Goal: Feedback & Contribution: Leave review/rating

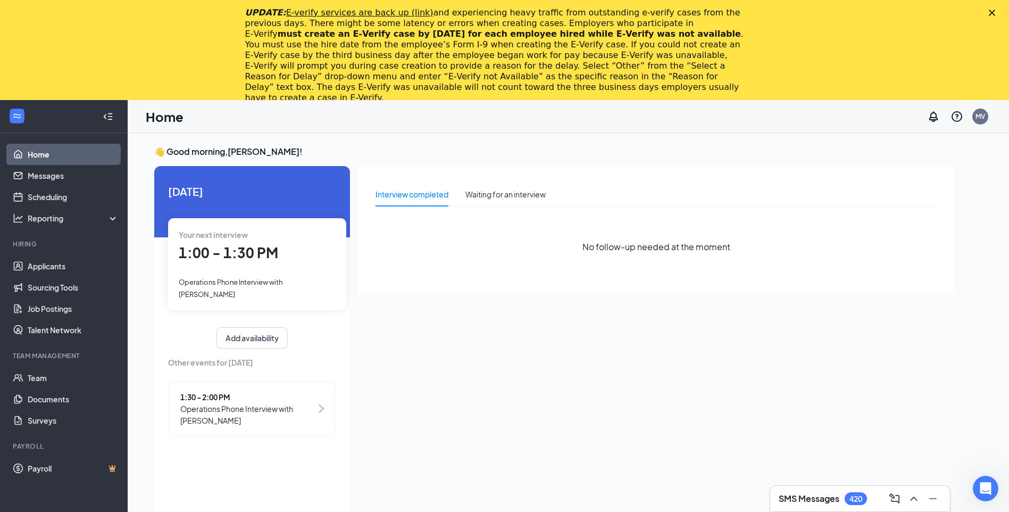
click at [995, 12] on polygon "Close" at bounding box center [992, 13] width 6 height 6
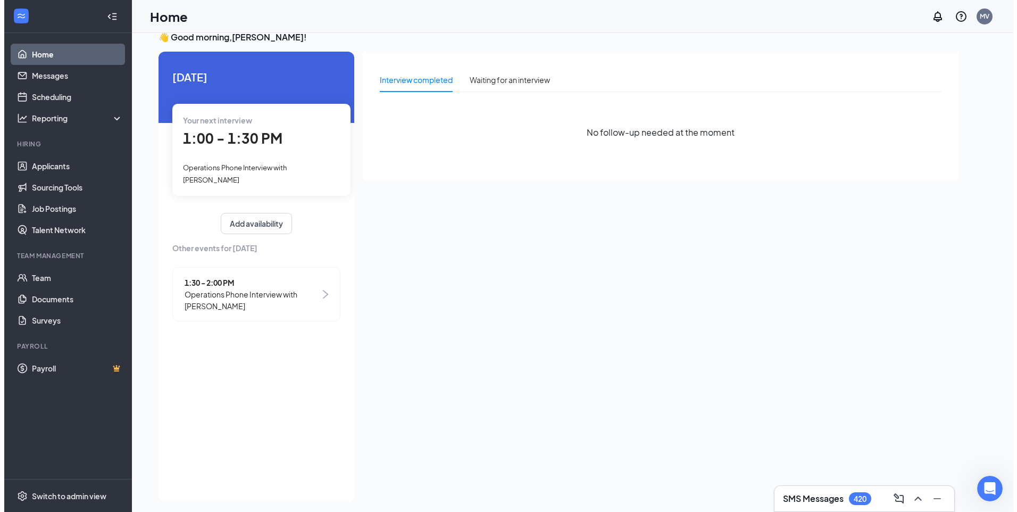
scroll to position [22, 0]
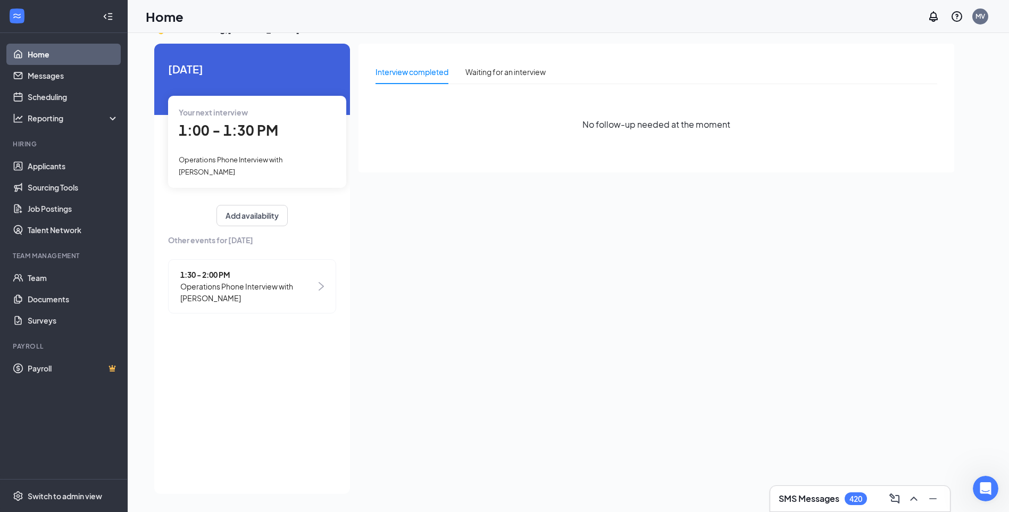
click at [222, 123] on span "1:00 - 1:30 PM" at bounding box center [228, 130] width 99 height 18
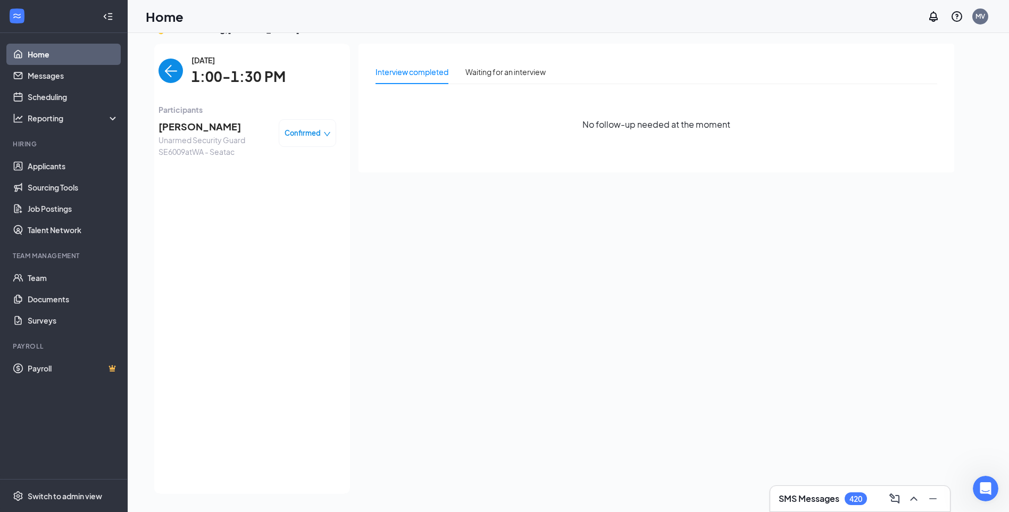
click at [210, 128] on span "Mohamed Botan" at bounding box center [214, 126] width 112 height 15
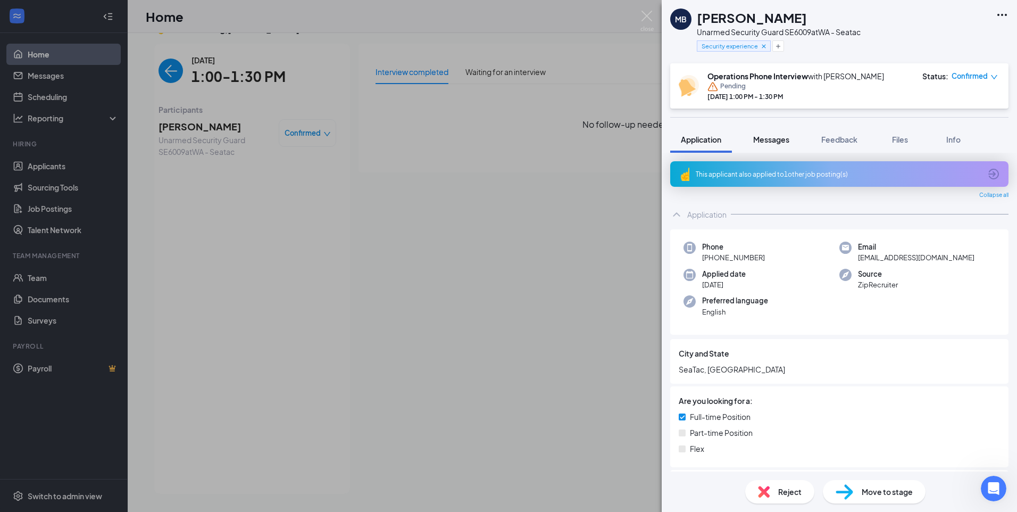
click at [769, 137] on span "Messages" at bounding box center [771, 140] width 36 height 10
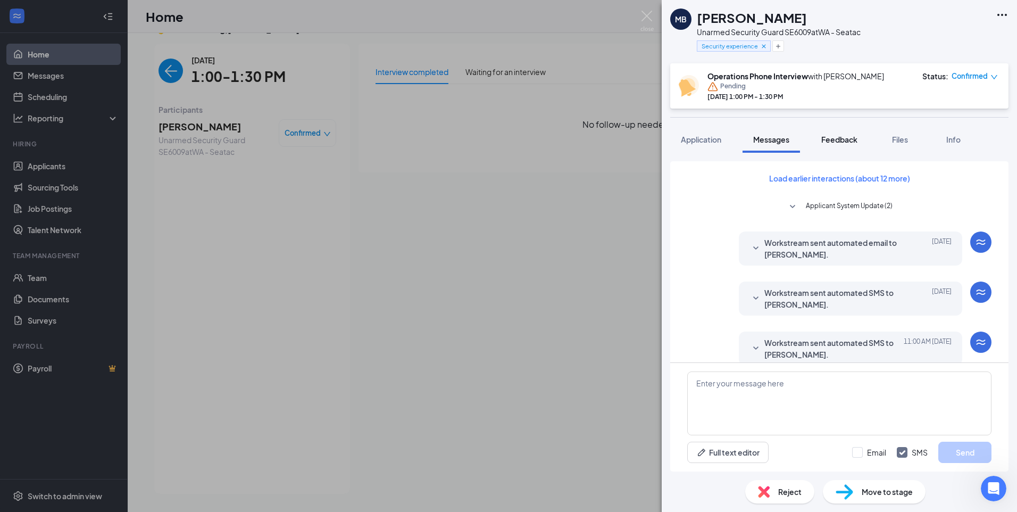
click at [844, 135] on span "Feedback" at bounding box center [839, 140] width 36 height 10
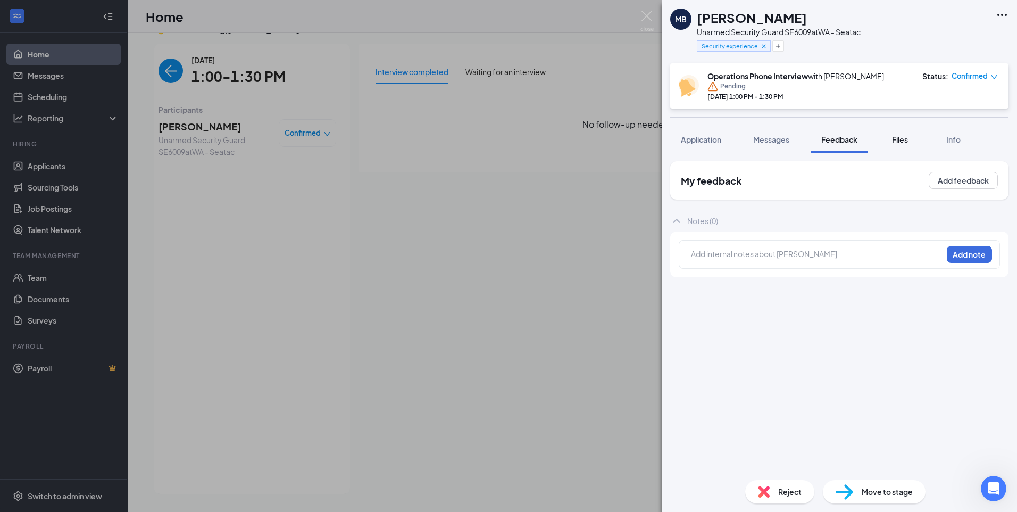
click at [894, 142] on span "Files" at bounding box center [900, 140] width 16 height 10
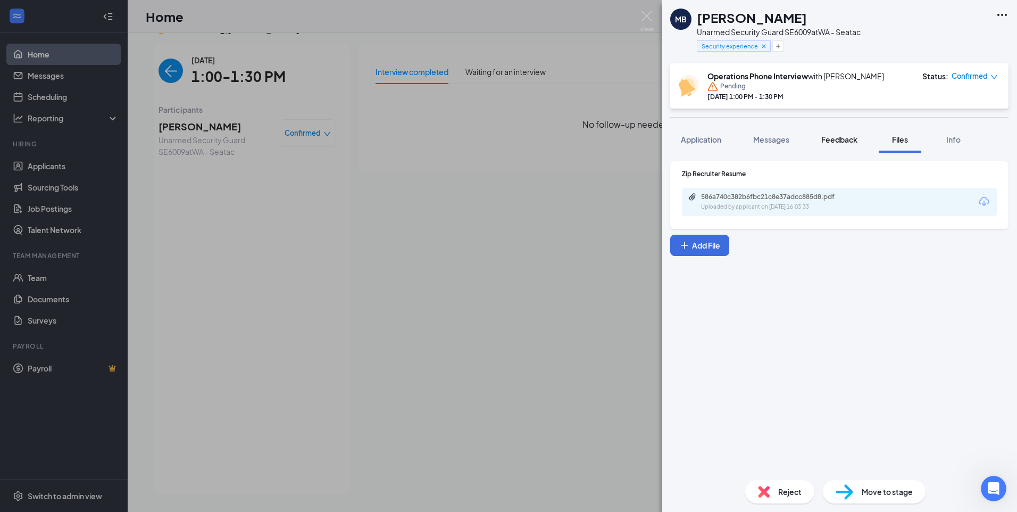
click at [855, 143] on span "Feedback" at bounding box center [839, 140] width 36 height 10
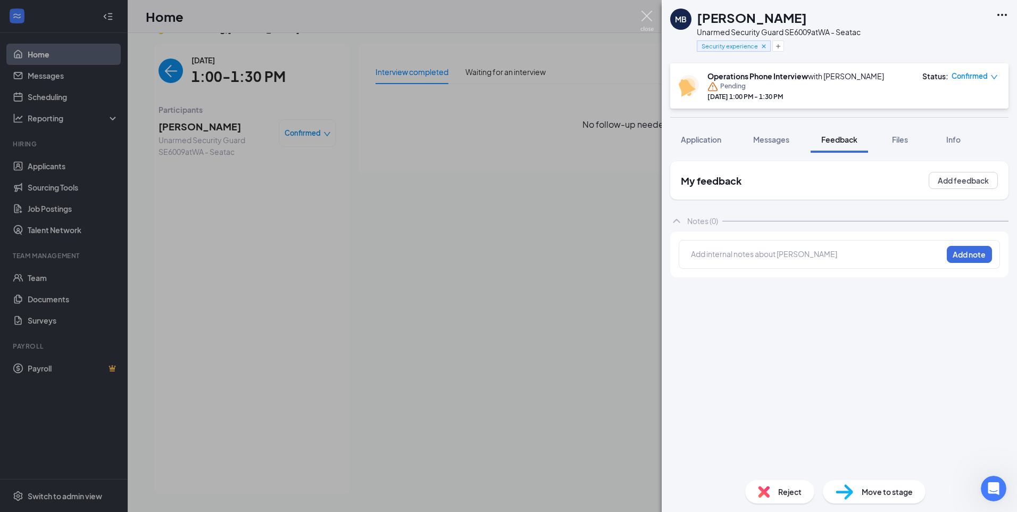
drag, startPoint x: 644, startPoint y: 21, endPoint x: 587, endPoint y: 30, distance: 57.5
click at [644, 21] on img at bounding box center [646, 21] width 13 height 21
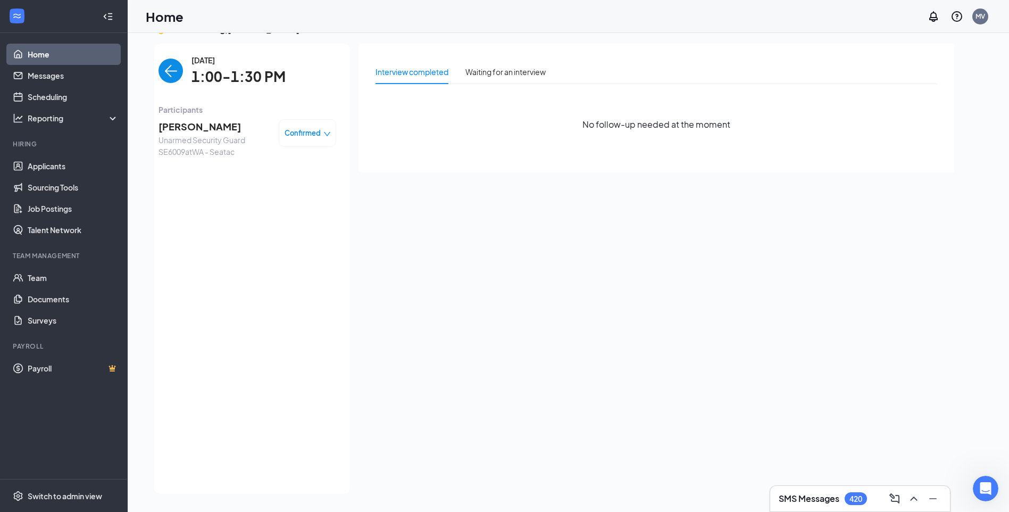
drag, startPoint x: 165, startPoint y: 77, endPoint x: 171, endPoint y: 80, distance: 6.9
click at [166, 77] on img "back-button" at bounding box center [170, 71] width 24 height 24
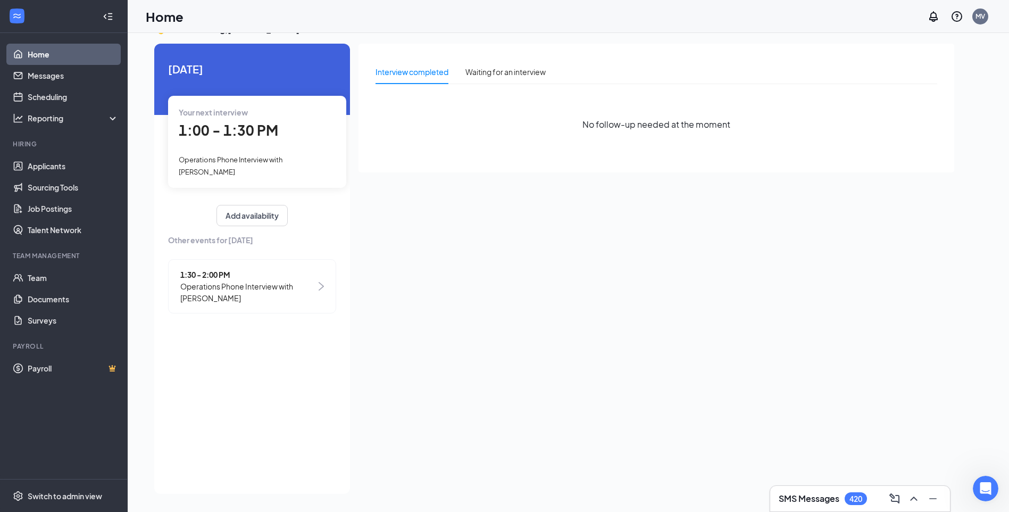
click at [221, 276] on span "1:30 - 2:00 PM" at bounding box center [248, 275] width 136 height 12
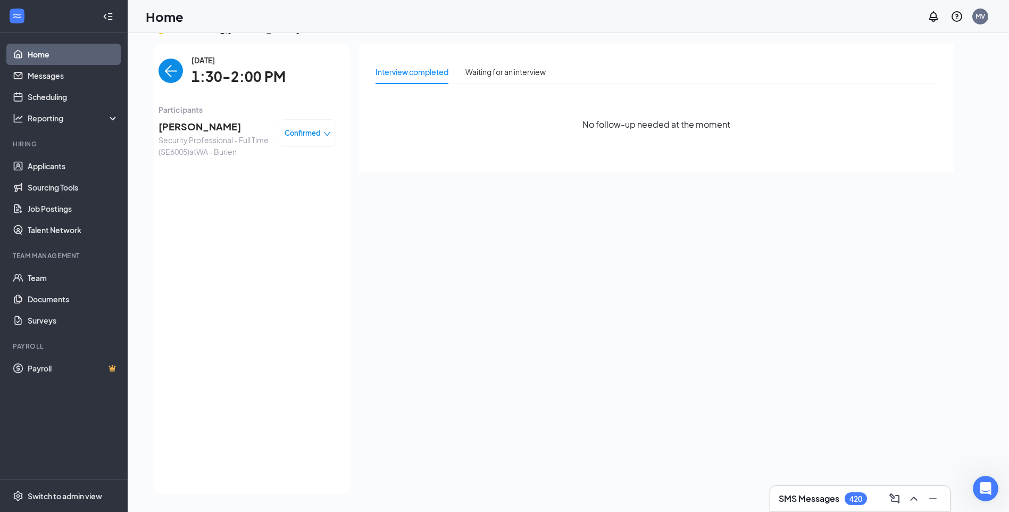
click at [172, 73] on img "back-button" at bounding box center [170, 71] width 24 height 24
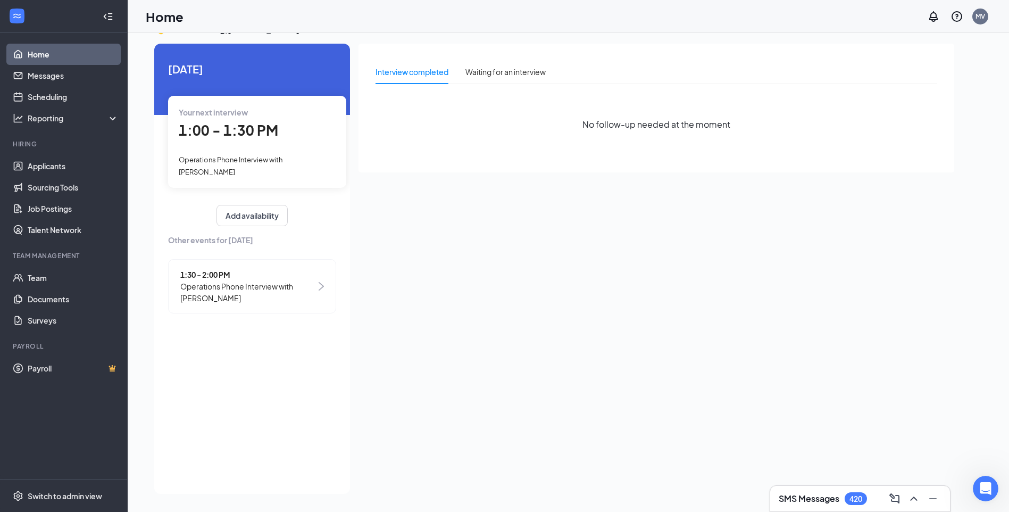
click at [244, 136] on span "1:00 - 1:30 PM" at bounding box center [228, 130] width 99 height 18
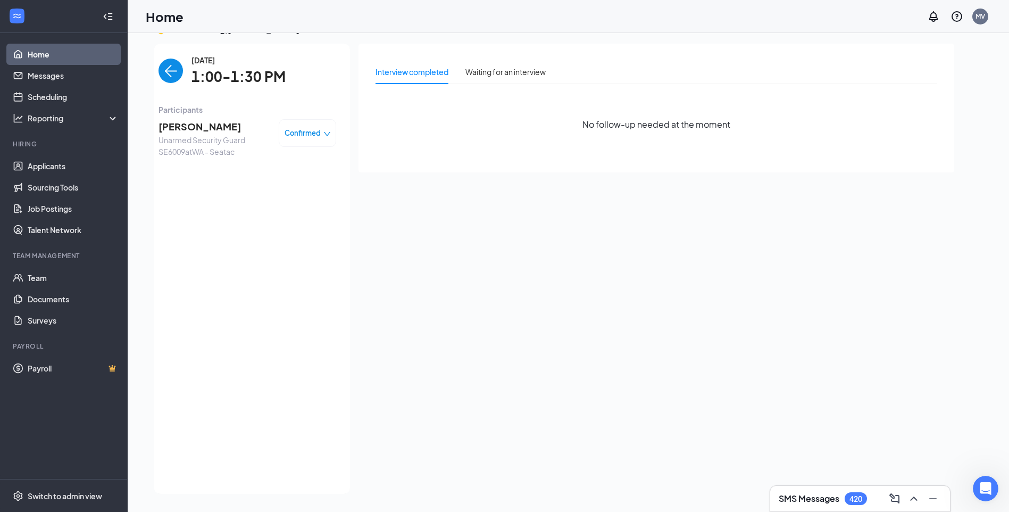
click at [165, 74] on img "back-button" at bounding box center [170, 71] width 24 height 24
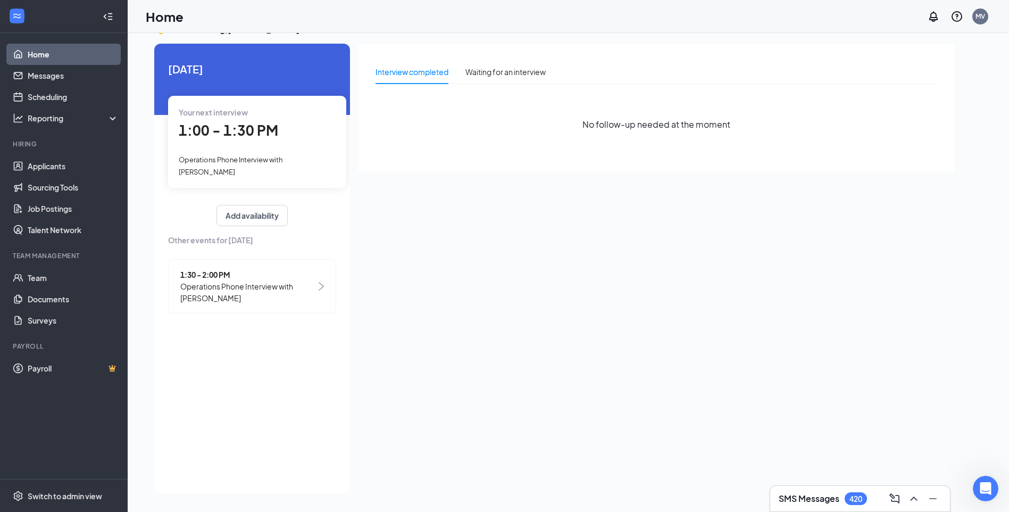
click at [213, 274] on span "1:30 - 2:00 PM" at bounding box center [248, 275] width 136 height 12
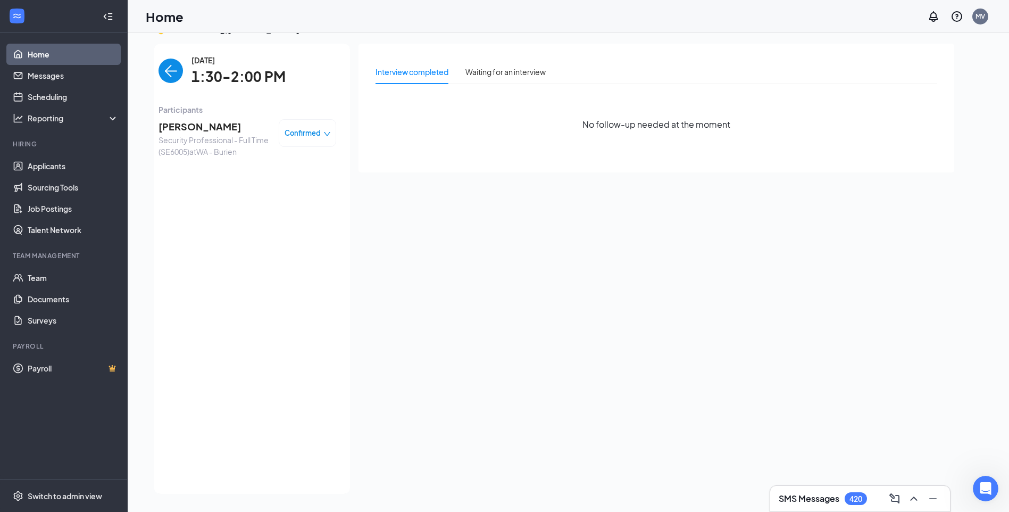
click at [169, 65] on img "back-button" at bounding box center [170, 71] width 24 height 24
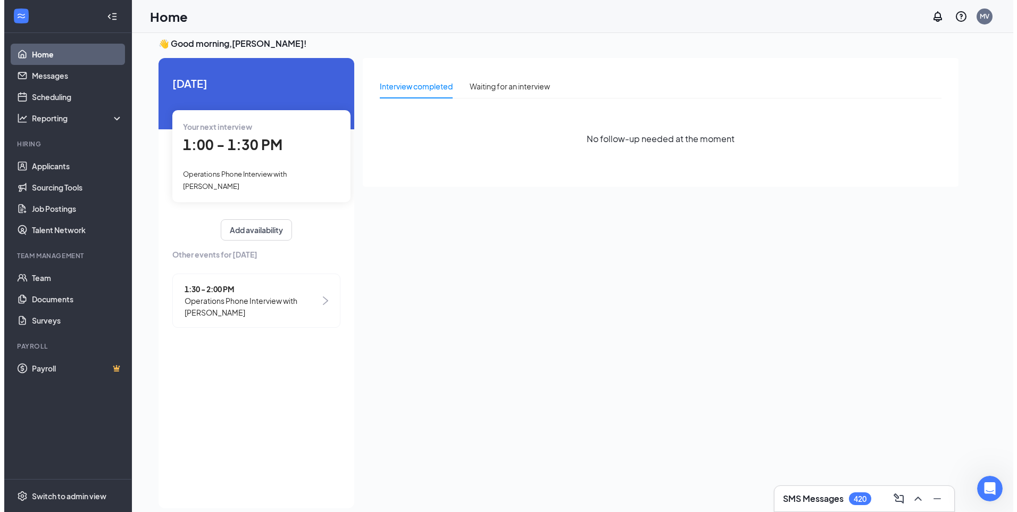
scroll to position [22, 0]
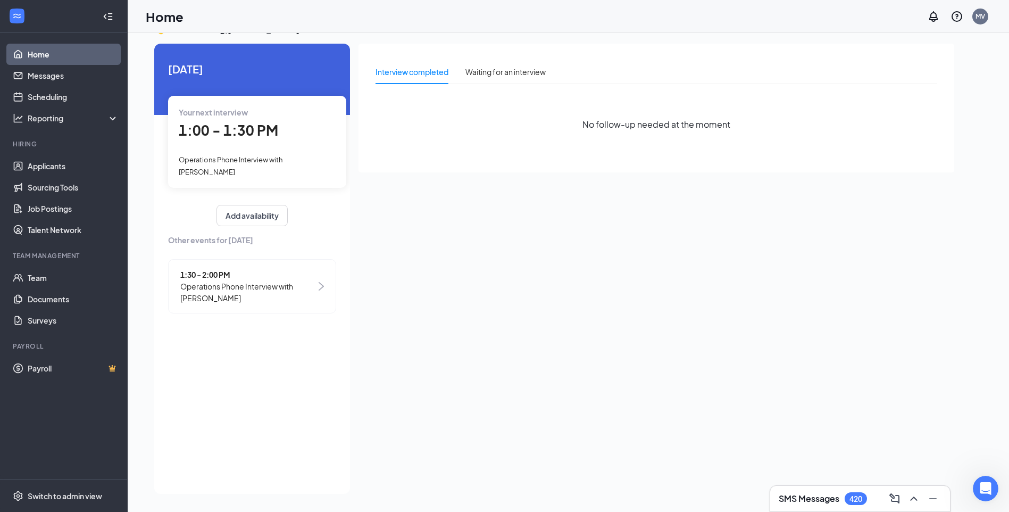
click at [269, 128] on span "1:00 - 1:30 PM" at bounding box center [228, 130] width 99 height 18
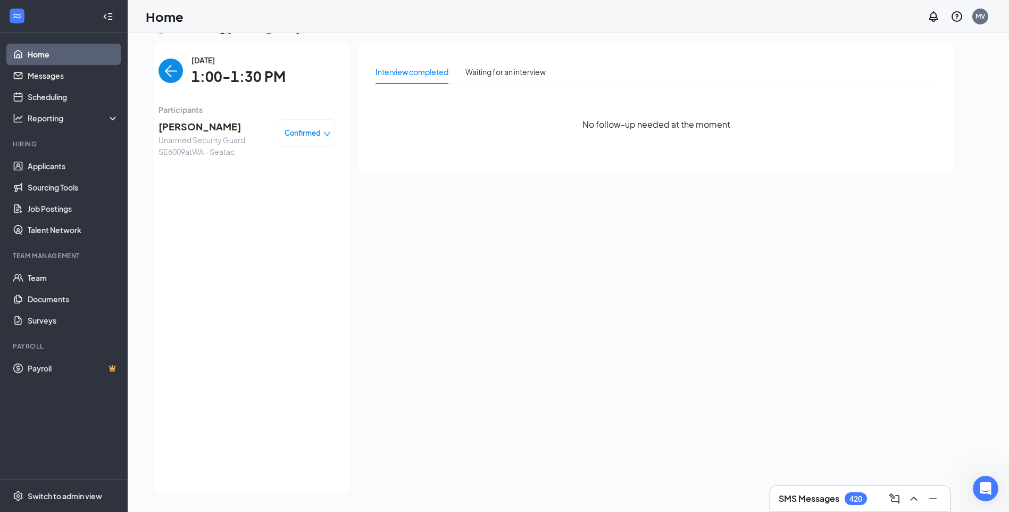
click at [219, 127] on span "Mohamed Botan" at bounding box center [214, 126] width 112 height 15
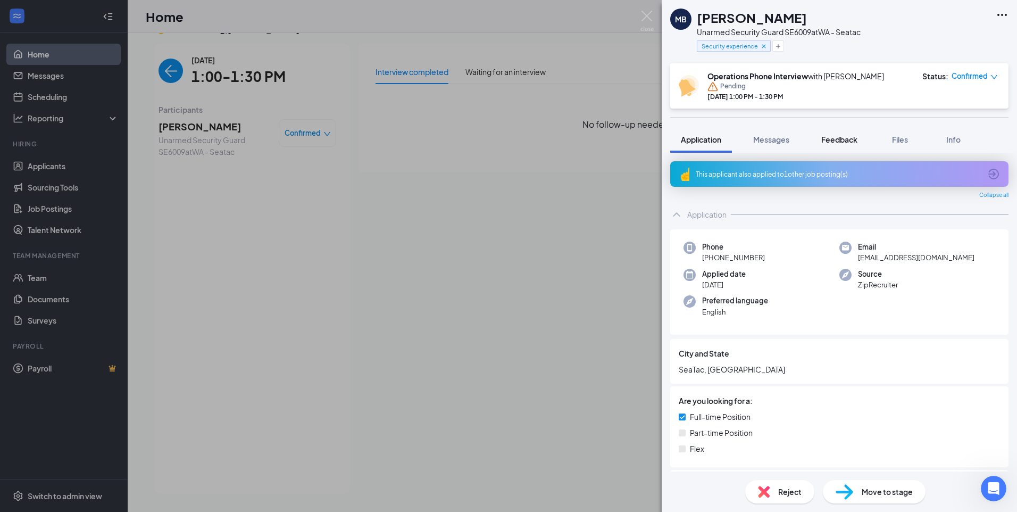
click at [855, 144] on div "Feedback" at bounding box center [839, 139] width 36 height 11
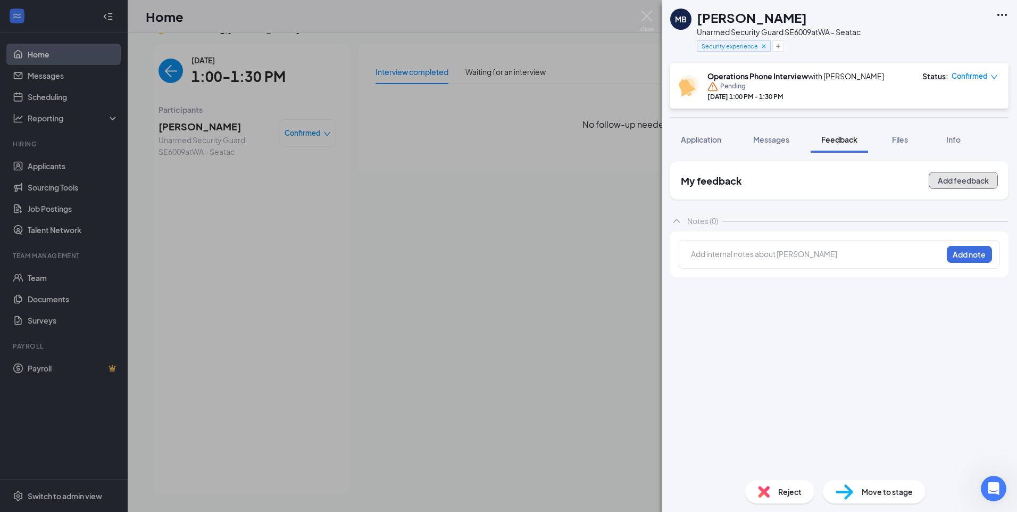
click at [944, 184] on button "Add feedback" at bounding box center [963, 180] width 69 height 17
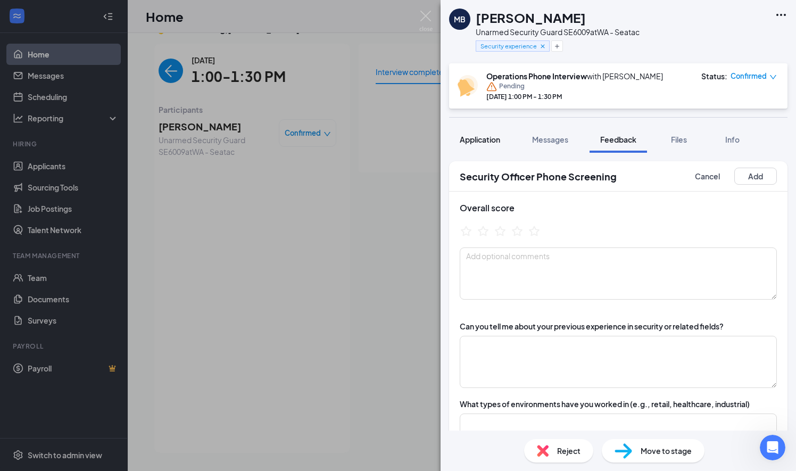
click at [471, 151] on button "Application" at bounding box center [480, 139] width 62 height 27
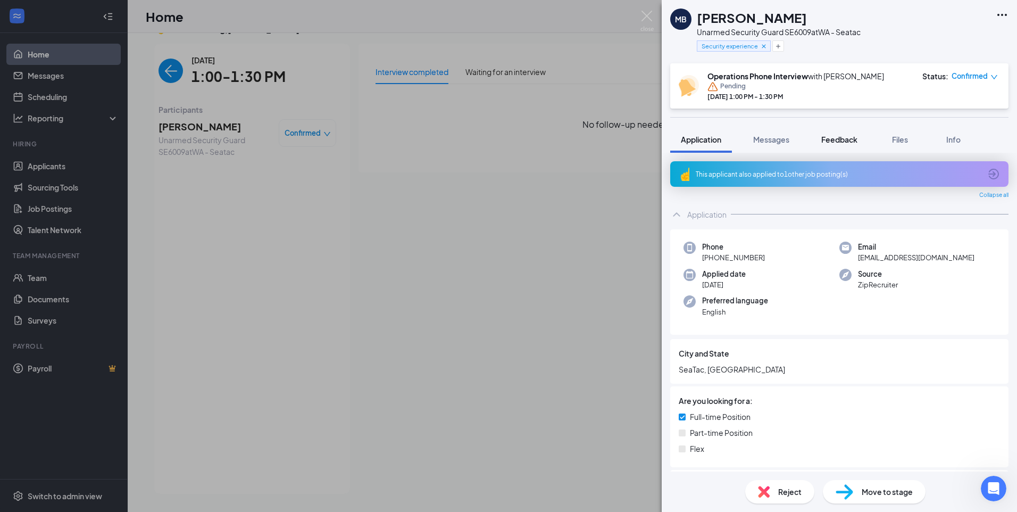
click at [821, 134] on button "Feedback" at bounding box center [839, 139] width 57 height 27
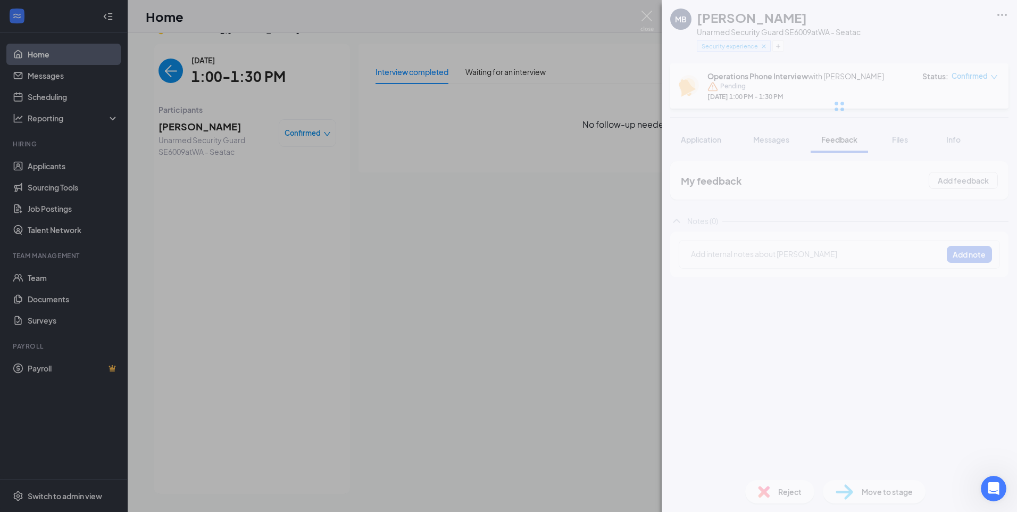
click at [819, 254] on div "MB Mohamed Botan Unarmed Security Guard SE6009 at WA - Seatac Security experien…" at bounding box center [839, 256] width 355 height 512
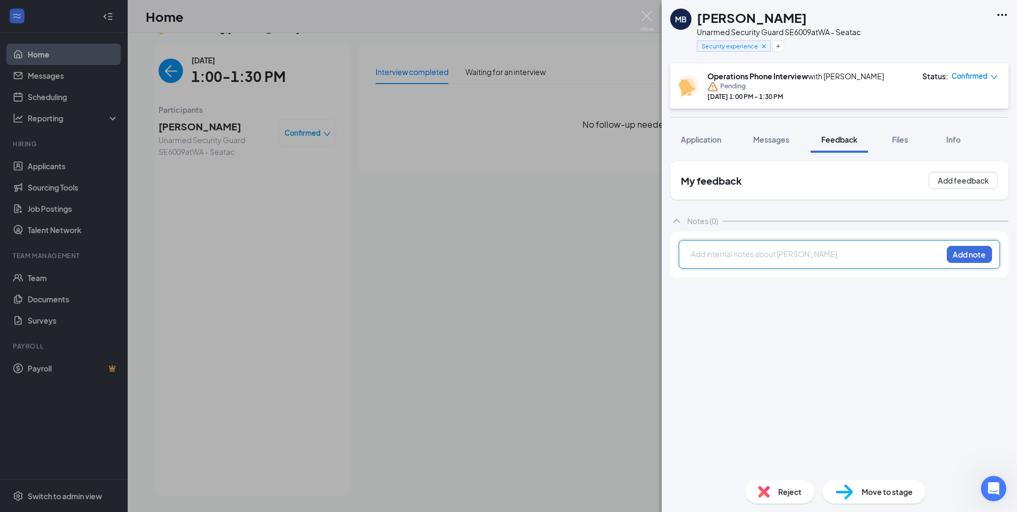
click at [817, 255] on div at bounding box center [816, 253] width 251 height 11
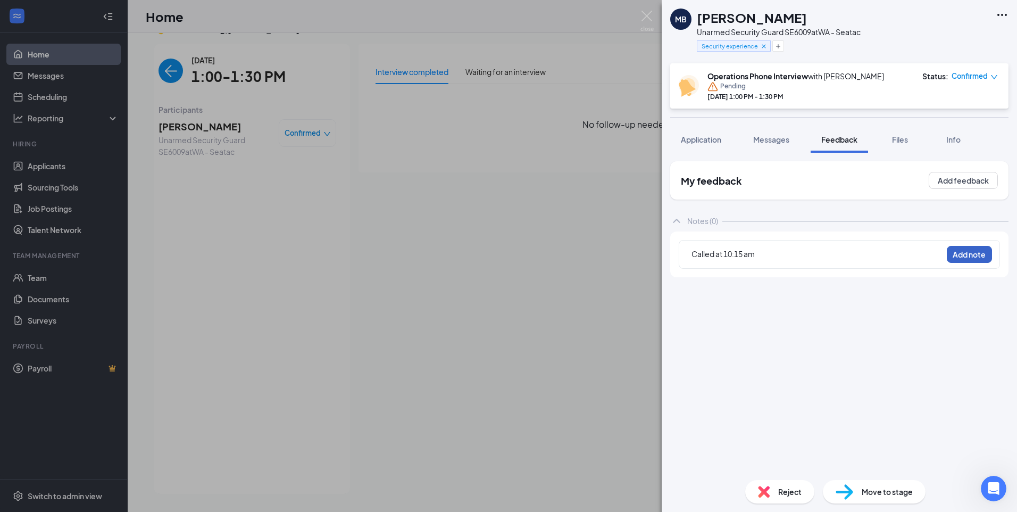
click at [971, 256] on button "Add note" at bounding box center [969, 254] width 45 height 17
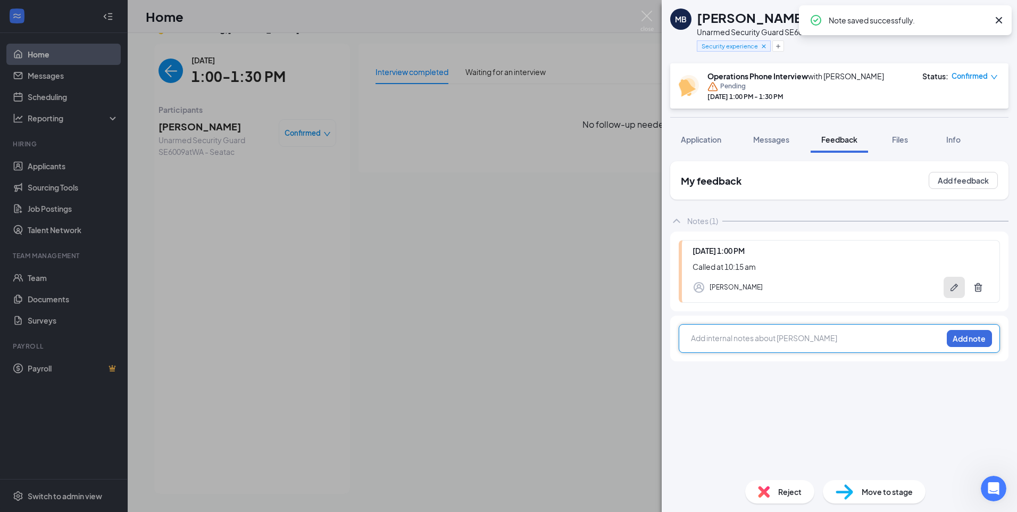
click at [958, 294] on button "button" at bounding box center [954, 287] width 21 height 21
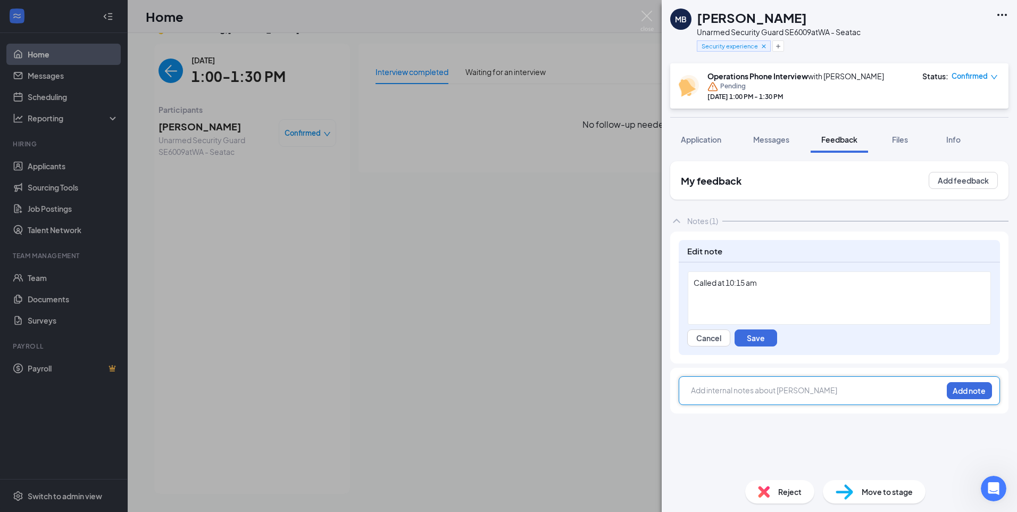
click at [763, 278] on div "Called at 10:15 am" at bounding box center [839, 282] width 291 height 11
click at [754, 340] on button "Save" at bounding box center [756, 337] width 43 height 17
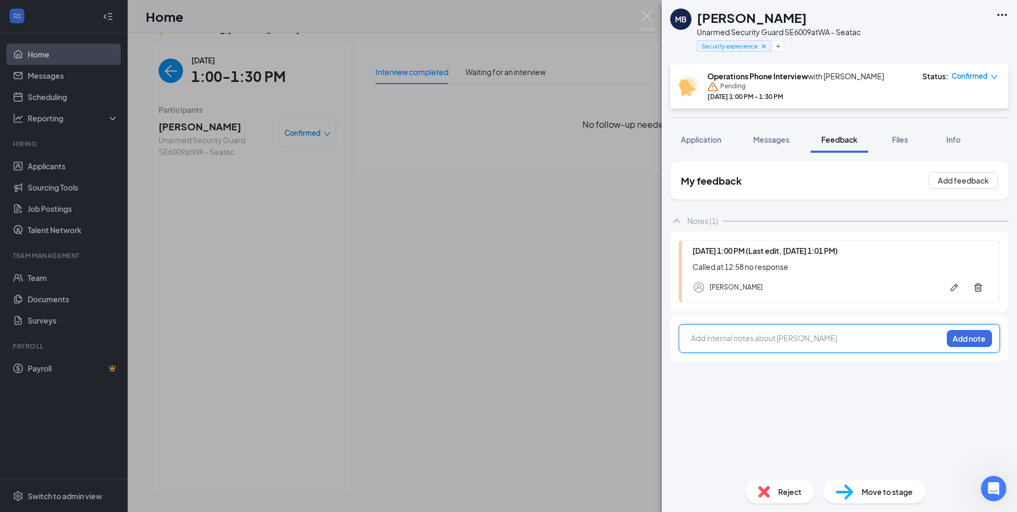
click at [744, 339] on div at bounding box center [816, 337] width 251 height 11
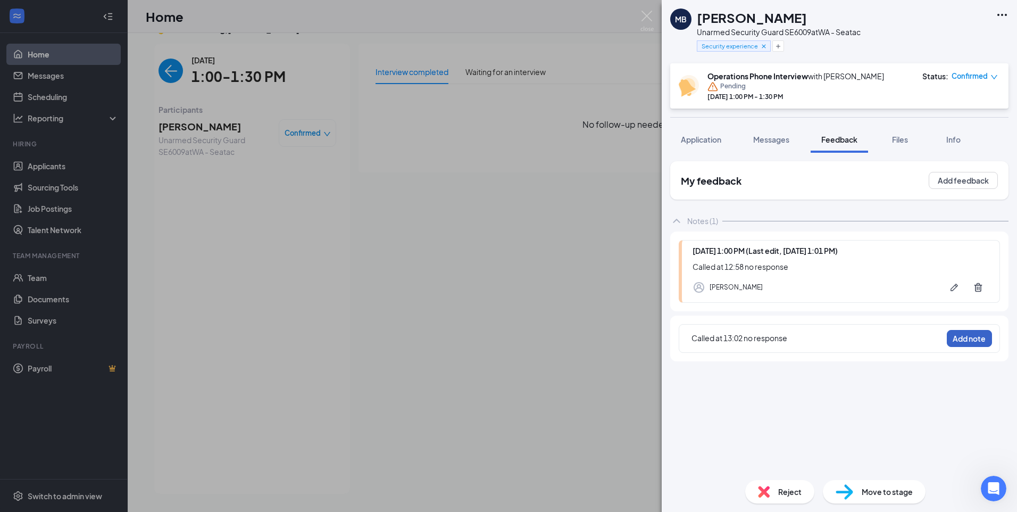
click at [977, 343] on button "Add note" at bounding box center [969, 338] width 45 height 17
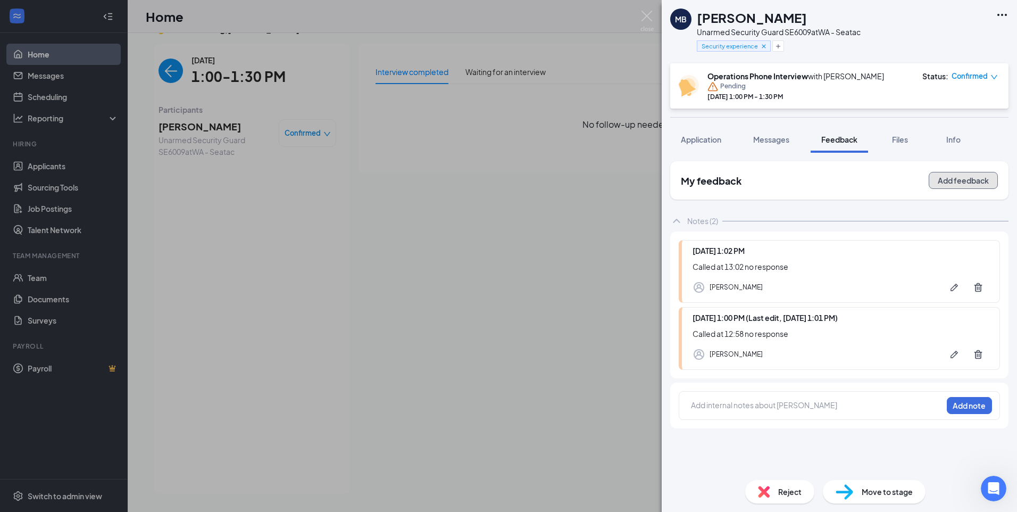
click at [946, 183] on button "Add feedback" at bounding box center [963, 180] width 69 height 17
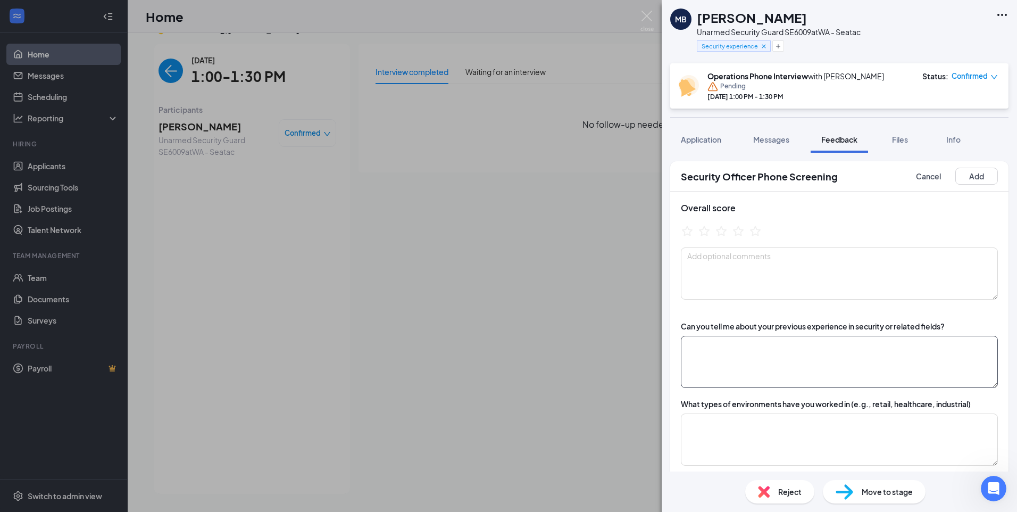
click at [709, 374] on textarea at bounding box center [839, 362] width 317 height 52
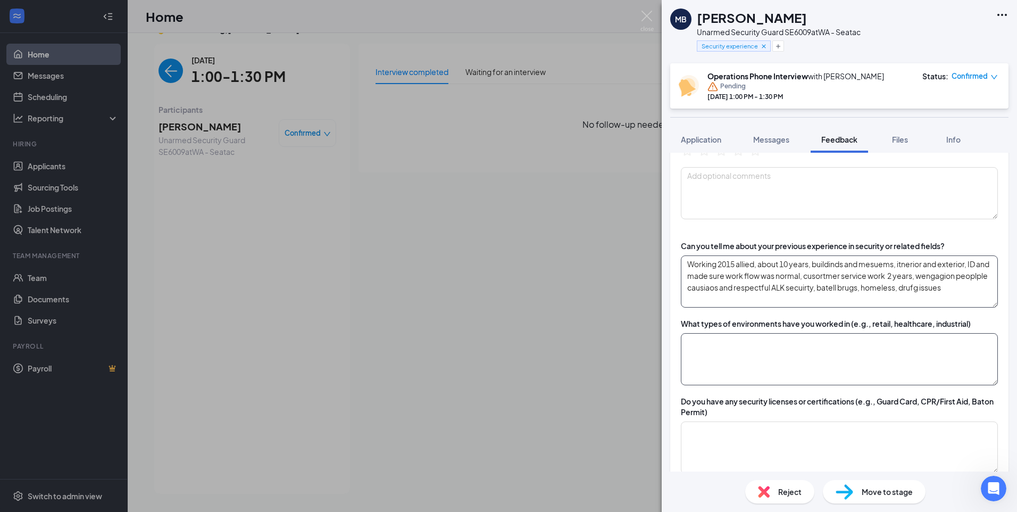
scroll to position [106, 0]
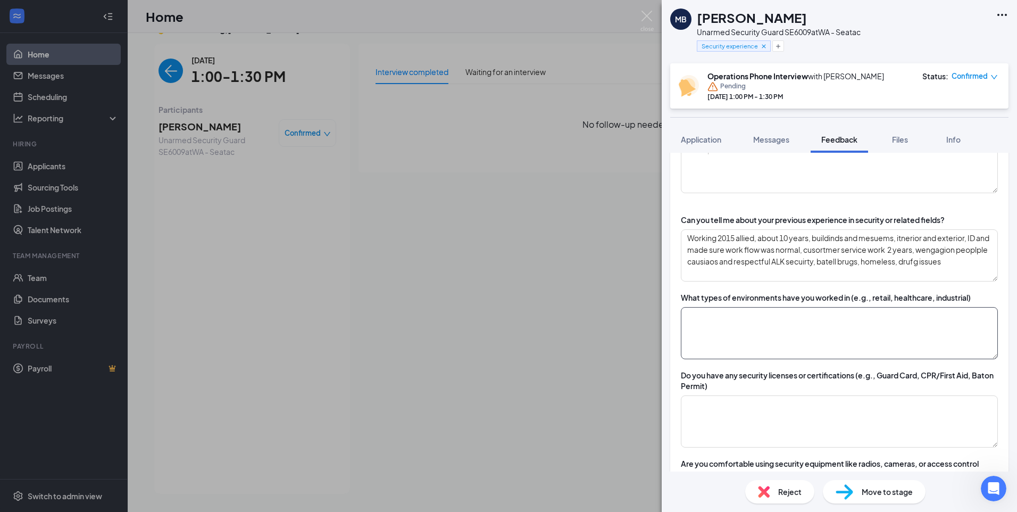
click at [796, 328] on textarea at bounding box center [839, 333] width 317 height 52
click at [916, 342] on textarea at bounding box center [839, 333] width 317 height 52
drag, startPoint x: 834, startPoint y: 294, endPoint x: 866, endPoint y: 277, distance: 35.9
click at [834, 293] on div "What types of environments have you worked in (e.g., retail, healthcare, indust…" at bounding box center [826, 297] width 290 height 11
click at [948, 262] on textarea "Working 2015 allied, about 10 years, buildings and museums, interior and exteri…" at bounding box center [839, 255] width 317 height 52
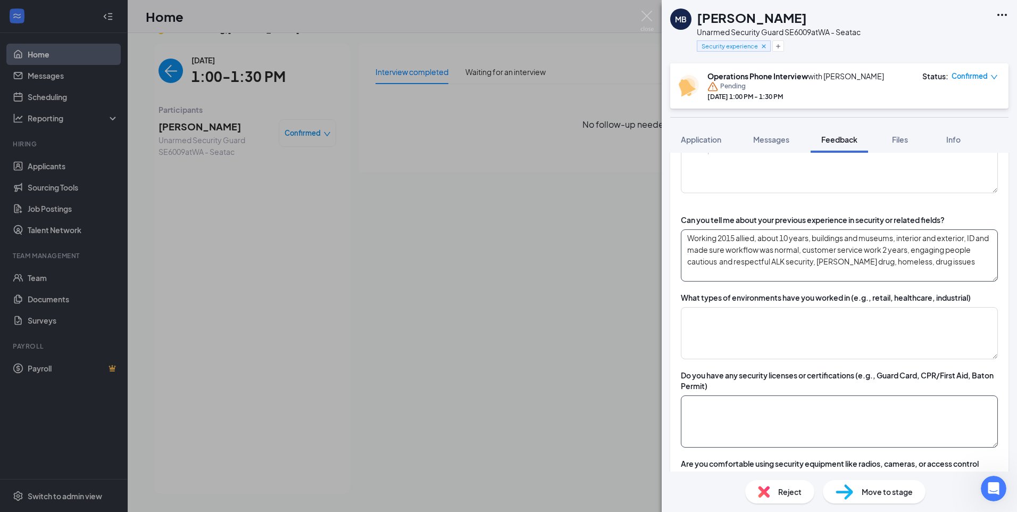
type textarea "Working 2015 allied, about 10 years, buildings and museums, interior and exteri…"
click at [812, 422] on textarea at bounding box center [839, 421] width 317 height 52
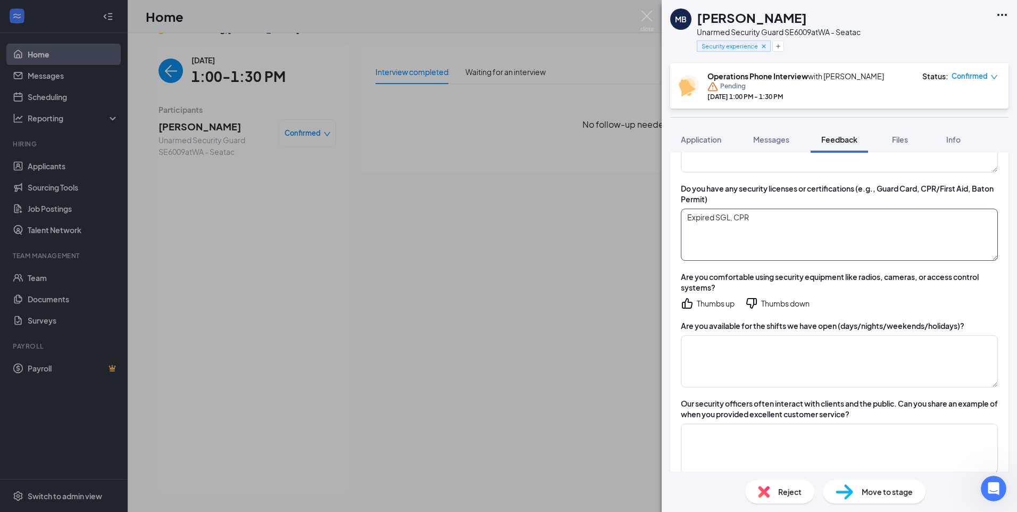
scroll to position [319, 0]
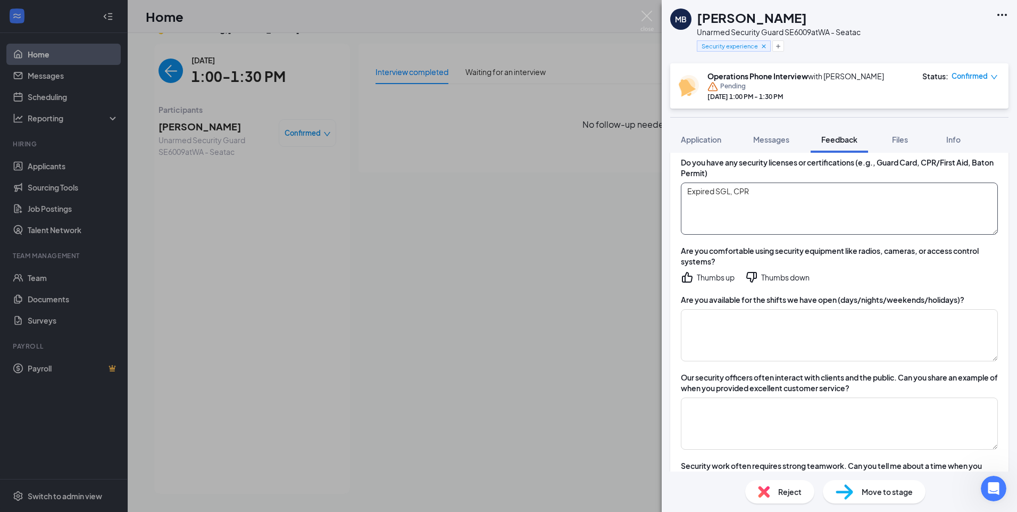
type textarea "Expired SGL, CPR"
click at [708, 274] on div "Thumbs up" at bounding box center [716, 277] width 38 height 11
click at [785, 315] on textarea at bounding box center [839, 335] width 317 height 52
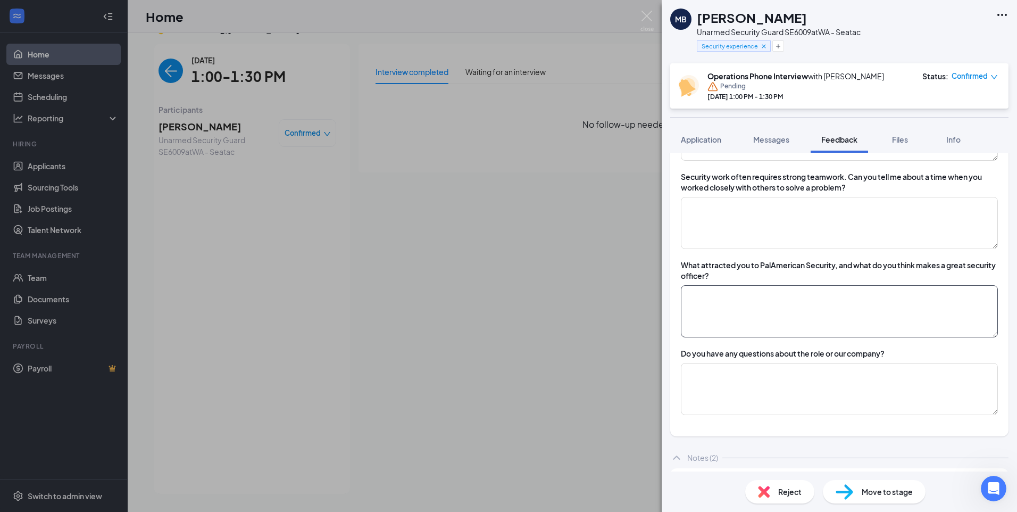
scroll to position [589, 0]
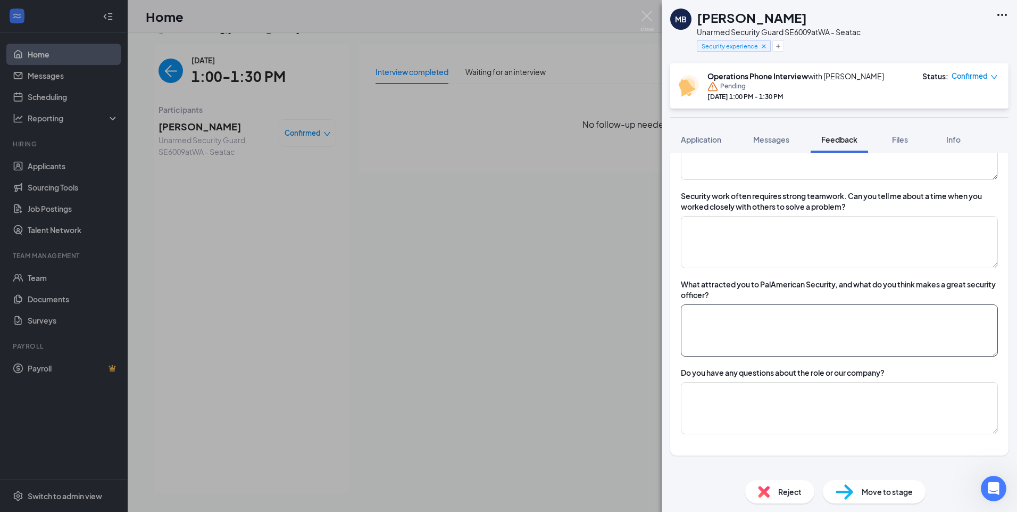
click at [756, 316] on textarea at bounding box center [839, 330] width 317 height 52
type textarea "w"
type textarea "made new resume different type of job"
click at [859, 323] on div "MB Mohamed Botan Unarmed Security Guard SE6009 at WA - Seatac Security experien…" at bounding box center [839, 256] width 355 height 512
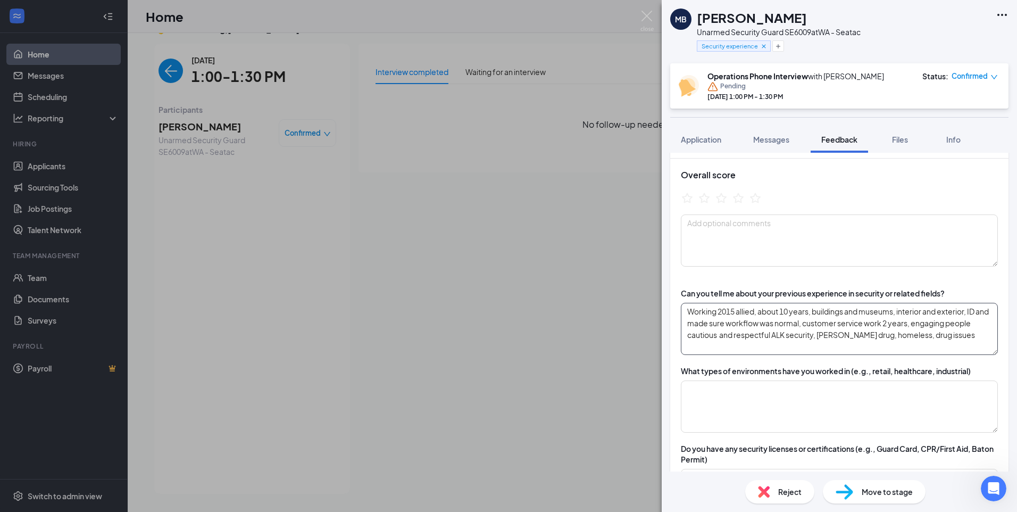
scroll to position [0, 0]
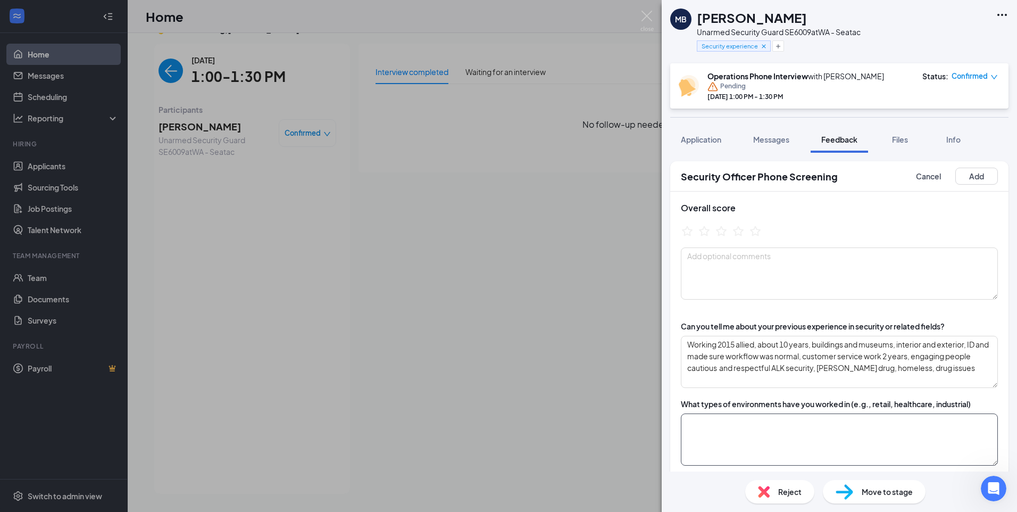
click at [802, 419] on textarea at bounding box center [839, 439] width 317 height 52
drag, startPoint x: 801, startPoint y: 419, endPoint x: 812, endPoint y: 421, distance: 11.4
click at [811, 422] on textarea "Has working 10 years, Bartell Drugs, PSE" at bounding box center [839, 439] width 317 height 52
click at [829, 421] on textarea "Has working 10 years, Bartell Drugs, PSE" at bounding box center [839, 439] width 317 height 52
type textarea "Has working 10 years, Bartell Drugs, PSE, Westlake"
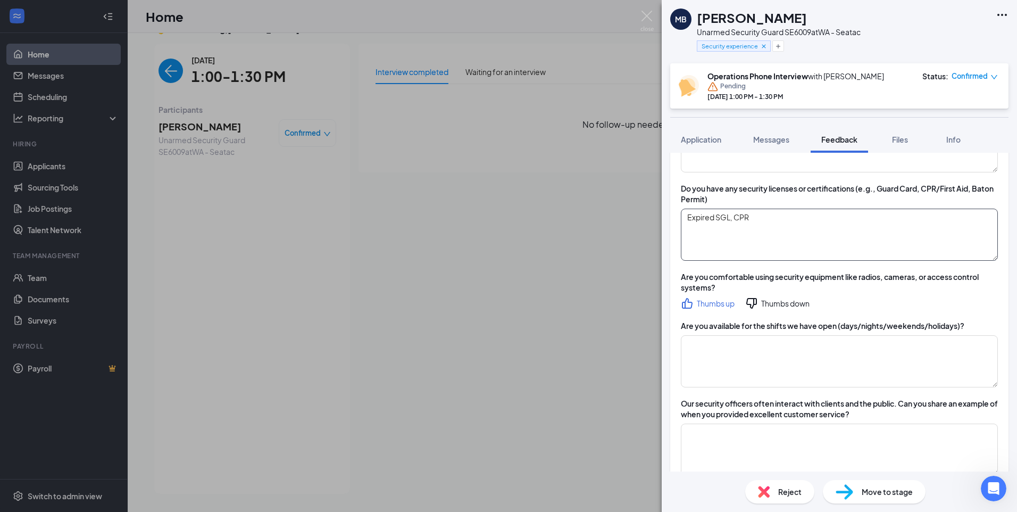
scroll to position [319, 0]
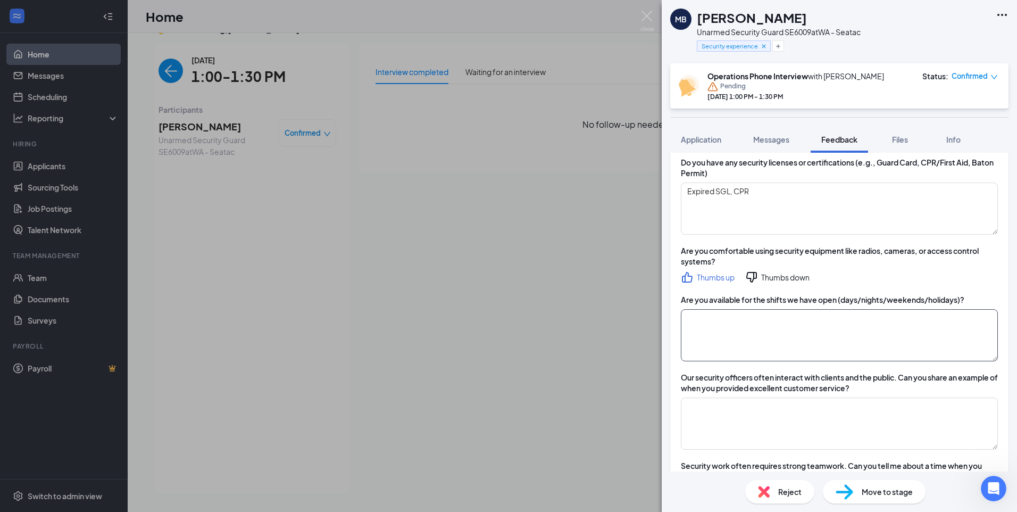
type textarea "Working 2015 allied, about 10 years, buildings and museums, interior and exteri…"
click at [779, 337] on textarea at bounding box center [839, 335] width 317 height 52
type textarea "W"
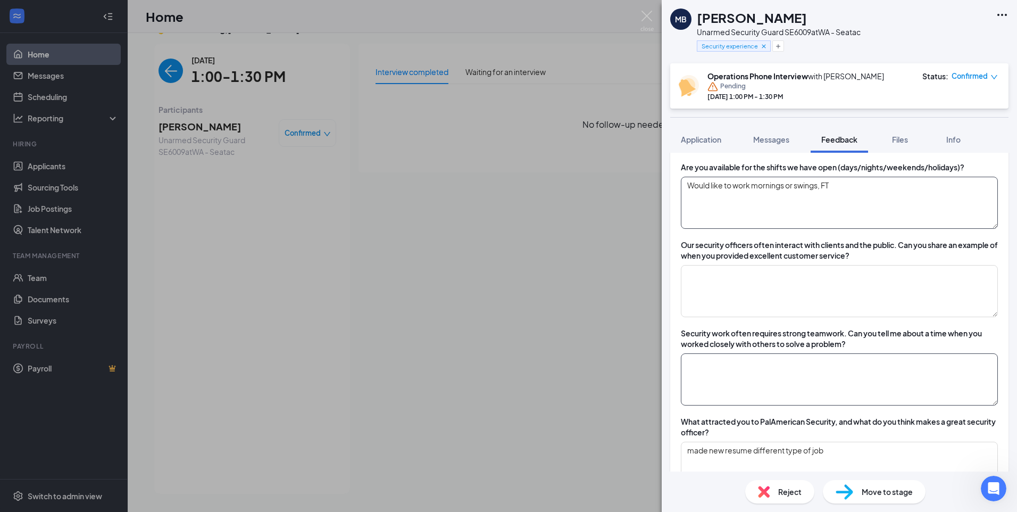
scroll to position [425, 0]
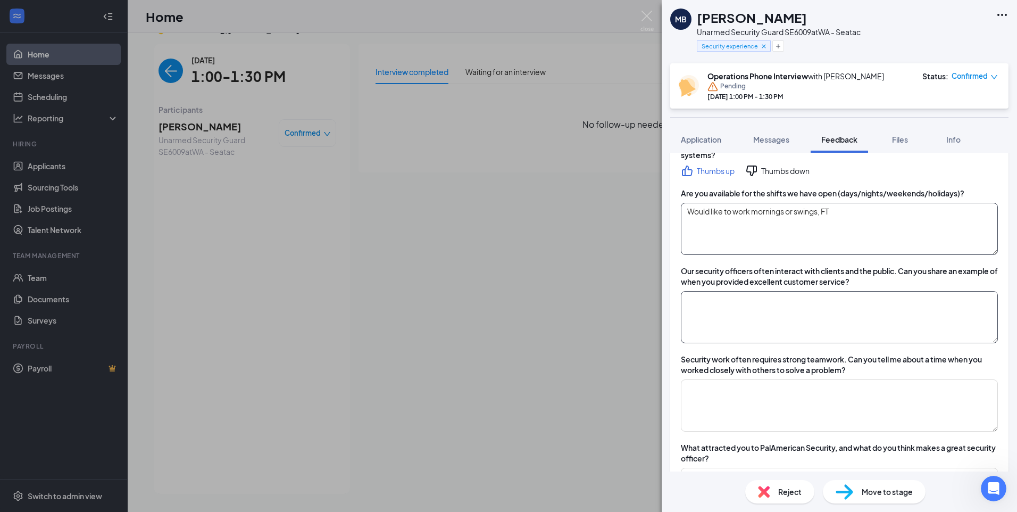
type textarea "Would like to work mornings or swings, FT"
click at [749, 304] on textarea at bounding box center [839, 317] width 317 height 52
type textarea "A"
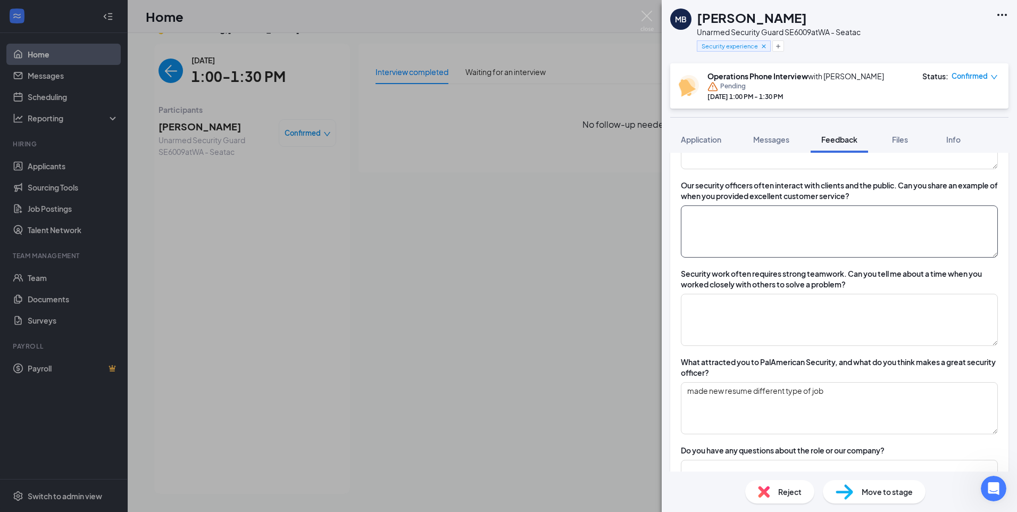
scroll to position [532, 0]
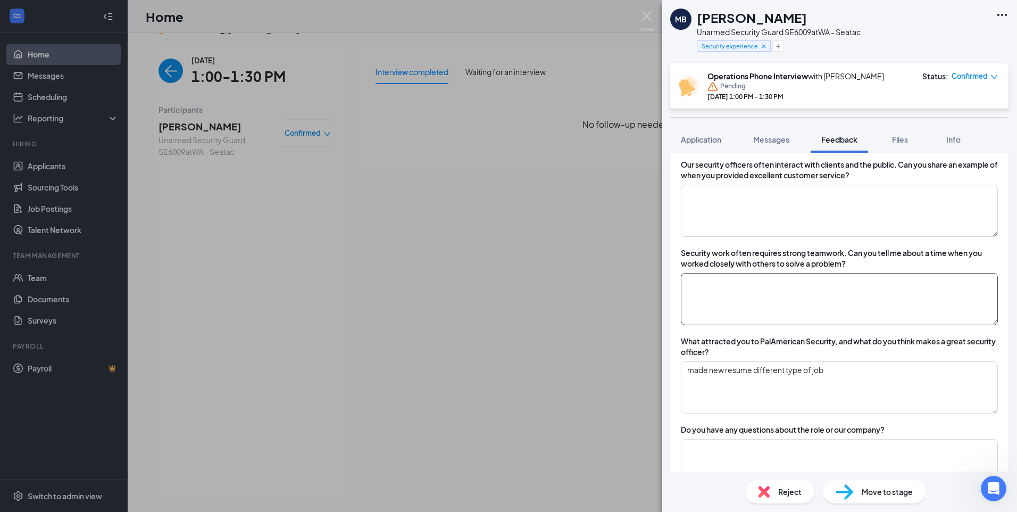
click at [780, 285] on textarea at bounding box center [839, 299] width 317 height 52
type textarea "H"
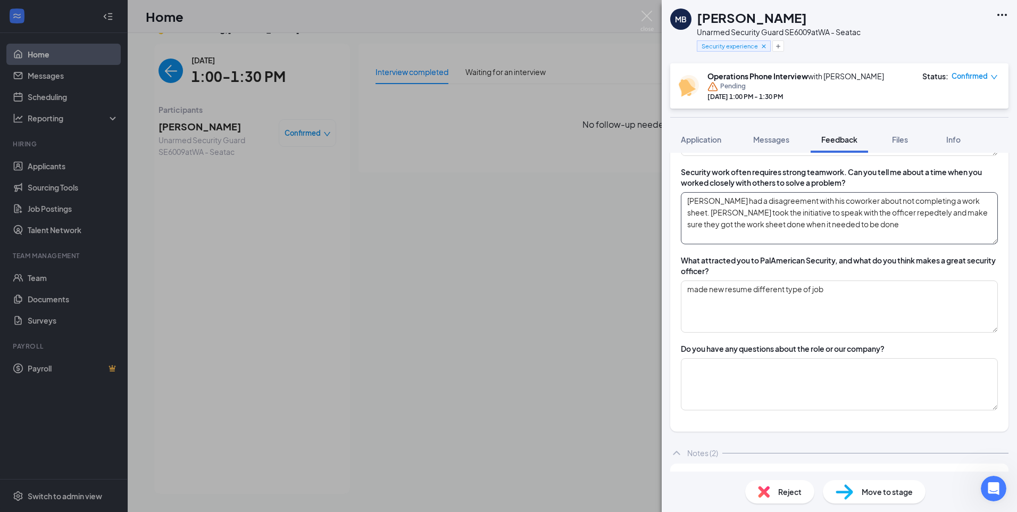
scroll to position [638, 0]
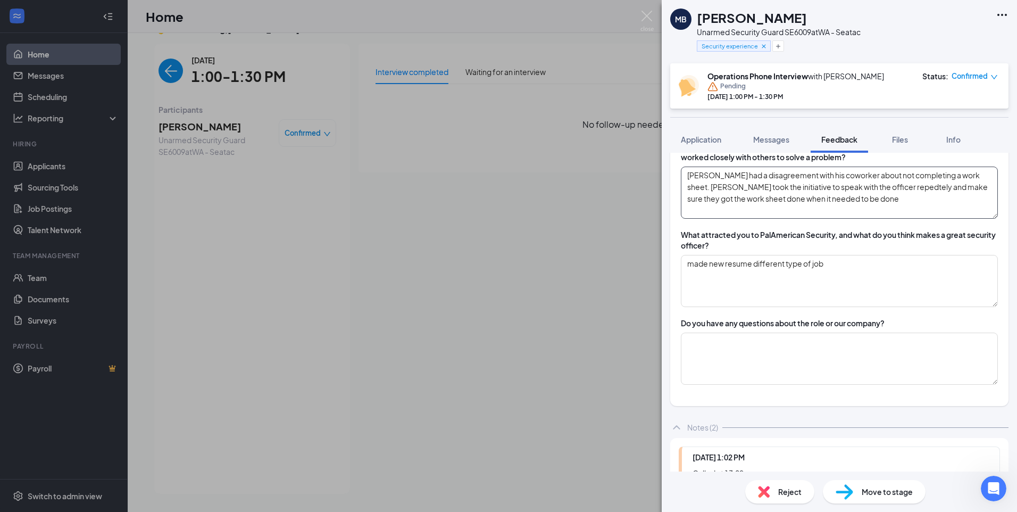
click at [889, 185] on textarea "Mohamed had a disagreement with his coworker about not completing a work sheet.…" at bounding box center [839, 192] width 317 height 52
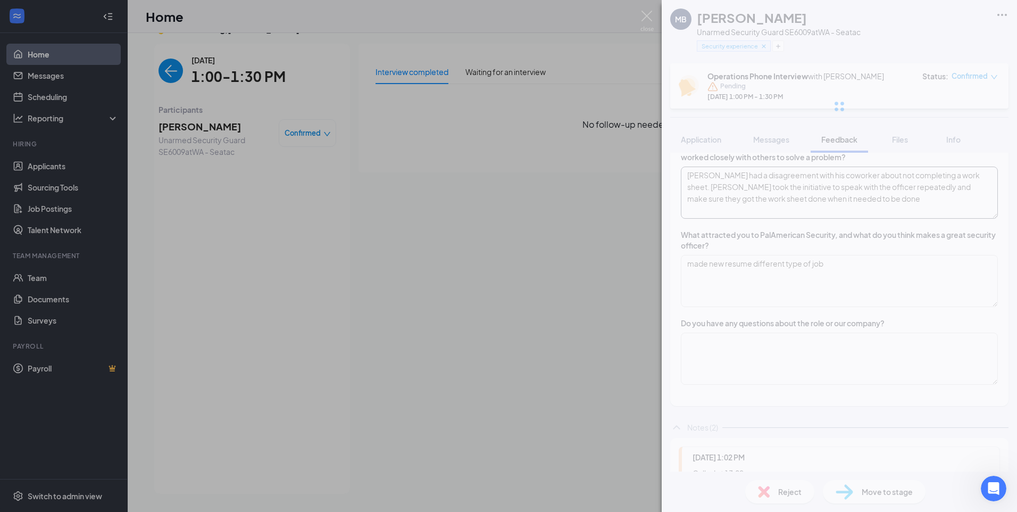
type textarea "Mohamed had a disagreement with his coworker about not completing a work sheet.…"
click at [753, 343] on div "MB Mohamed Botan Unarmed Security Guard SE6009 at WA - Seatac Security experien…" at bounding box center [839, 256] width 355 height 512
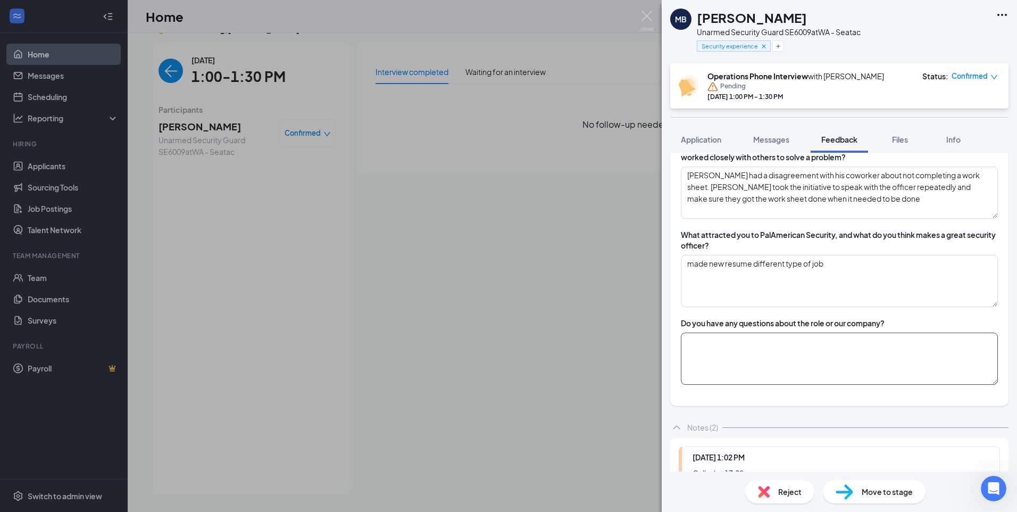
click at [752, 344] on textarea at bounding box center [839, 358] width 317 height 52
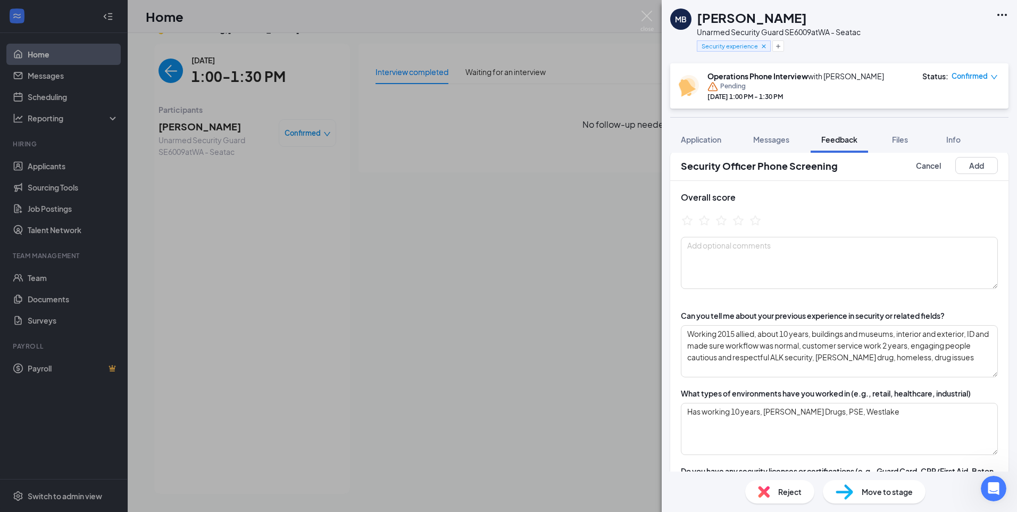
scroll to position [0, 0]
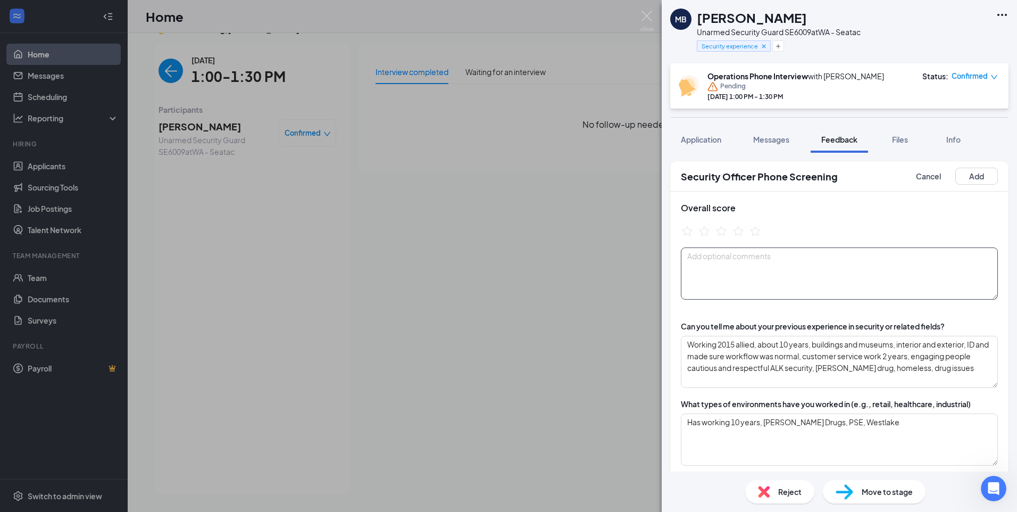
type textarea "What is the process after this?"
click at [760, 272] on textarea at bounding box center [839, 273] width 317 height 52
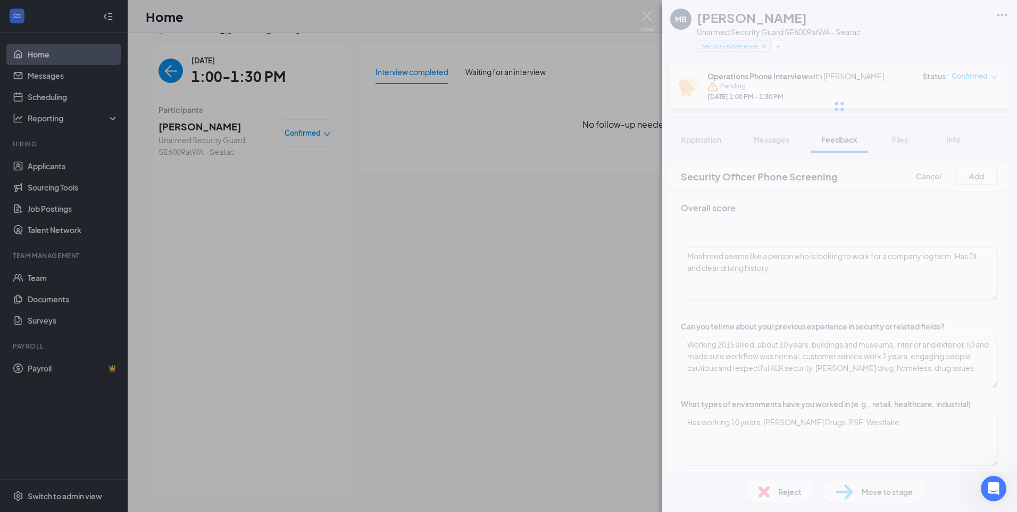
click at [721, 258] on div "MB Mohamed Botan Unarmed Security Guard SE6009 at WA - Seatac Security experien…" at bounding box center [839, 256] width 355 height 512
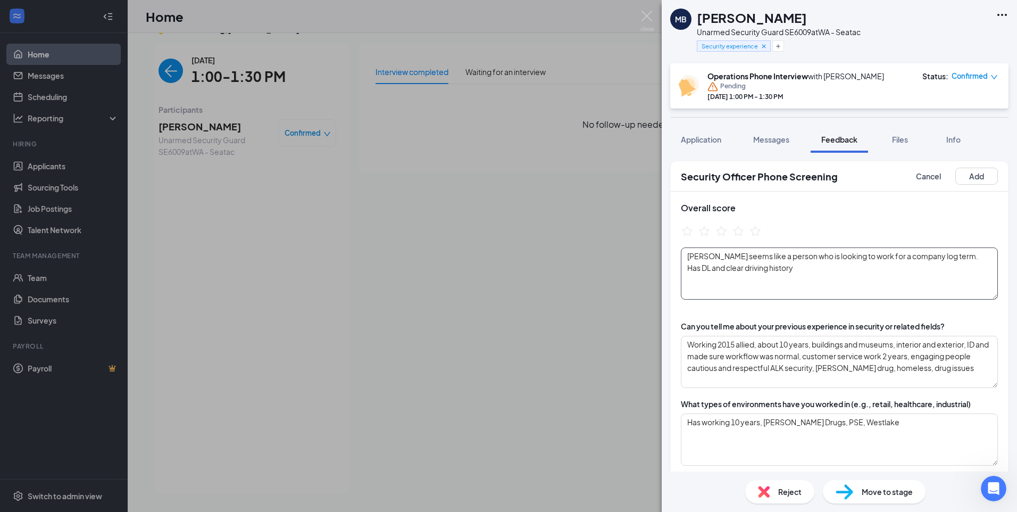
type textarea "Mohamed seems like a person who is looking to work for a company log term. Has …"
click at [775, 268] on div "MB Mohamed Botan Unarmed Security Guard SE6009 at WA - Seatac Security experien…" at bounding box center [839, 256] width 355 height 512
click at [742, 235] on icon "StarBorder" at bounding box center [738, 231] width 14 height 14
click at [955, 182] on button "Add" at bounding box center [976, 176] width 43 height 17
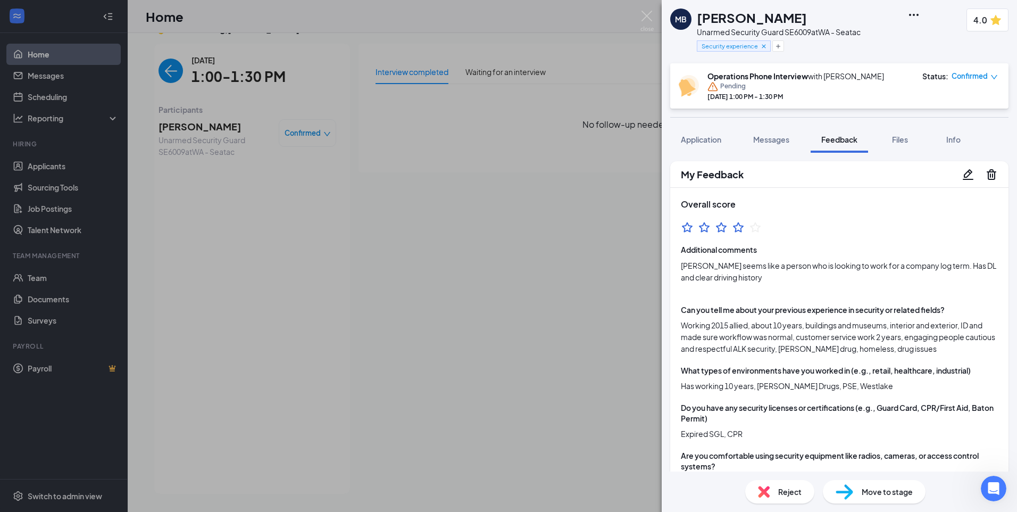
drag, startPoint x: 540, startPoint y: 21, endPoint x: 554, endPoint y: 0, distance: 25.1
click at [540, 19] on div "MB Mohamed Botan Unarmed Security Guard SE6009 at WA - Seatac Security experien…" at bounding box center [508, 256] width 1017 height 512
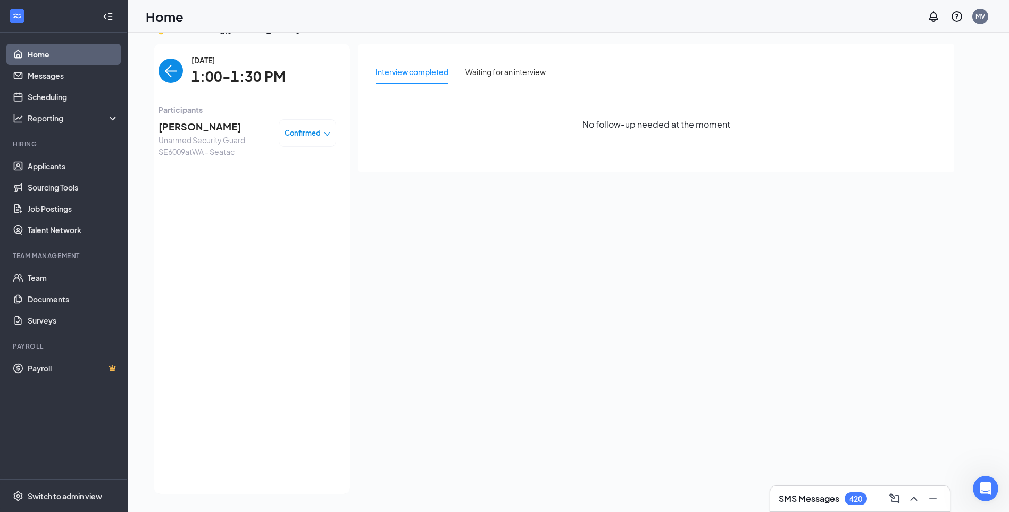
click at [169, 72] on img "back-button" at bounding box center [170, 71] width 24 height 24
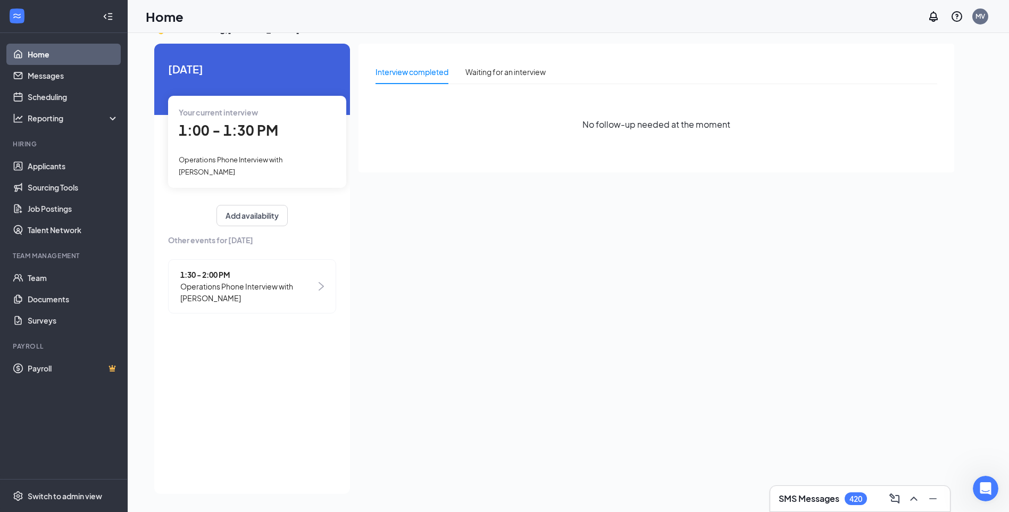
click at [207, 278] on span "1:30 - 2:00 PM" at bounding box center [248, 275] width 136 height 12
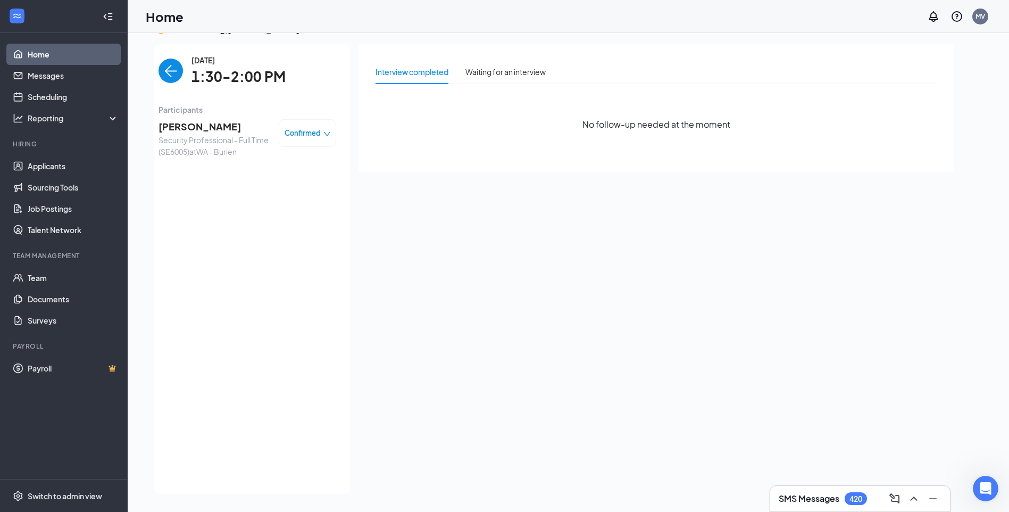
click at [190, 128] on span "Mohamed Abdulle" at bounding box center [214, 126] width 112 height 15
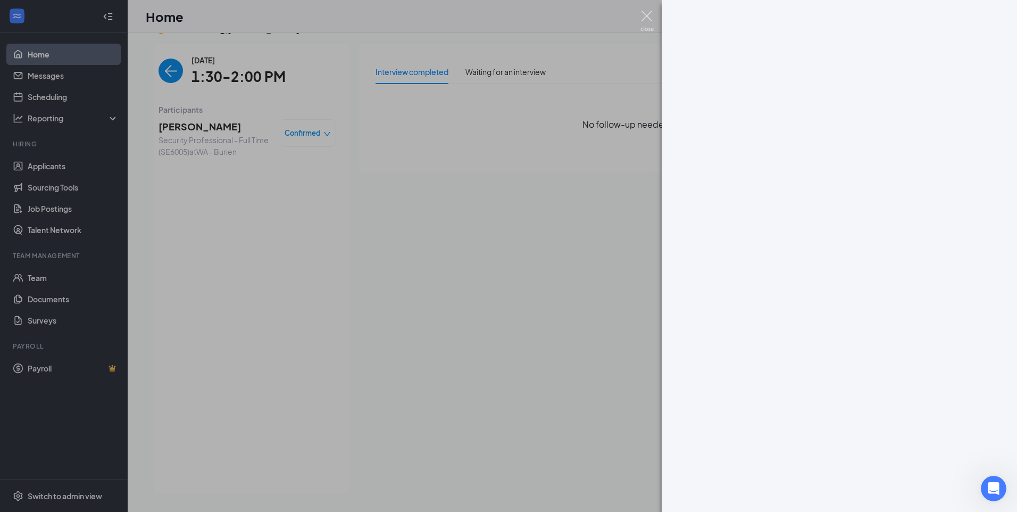
click at [637, 18] on div at bounding box center [508, 256] width 1017 height 512
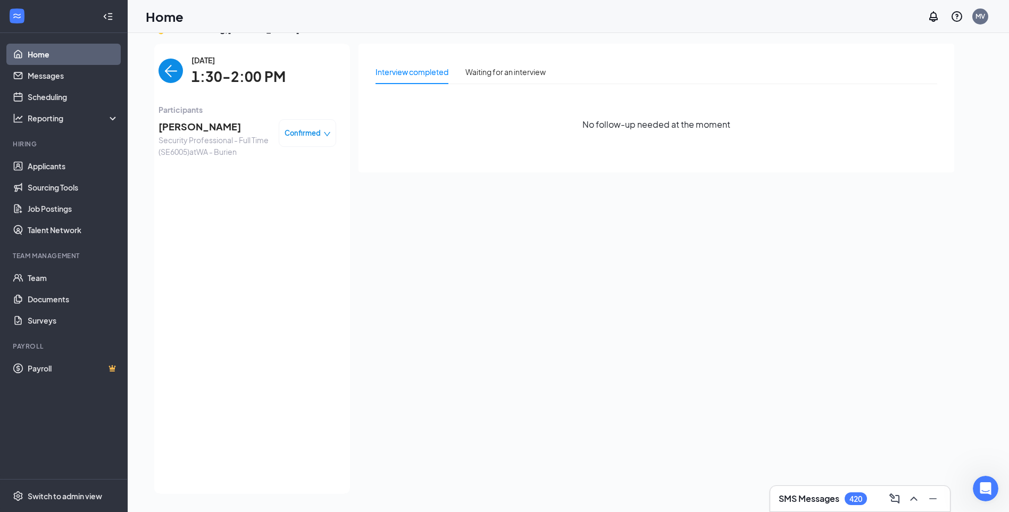
click at [177, 128] on span "Mohamed Abdulle" at bounding box center [214, 126] width 112 height 15
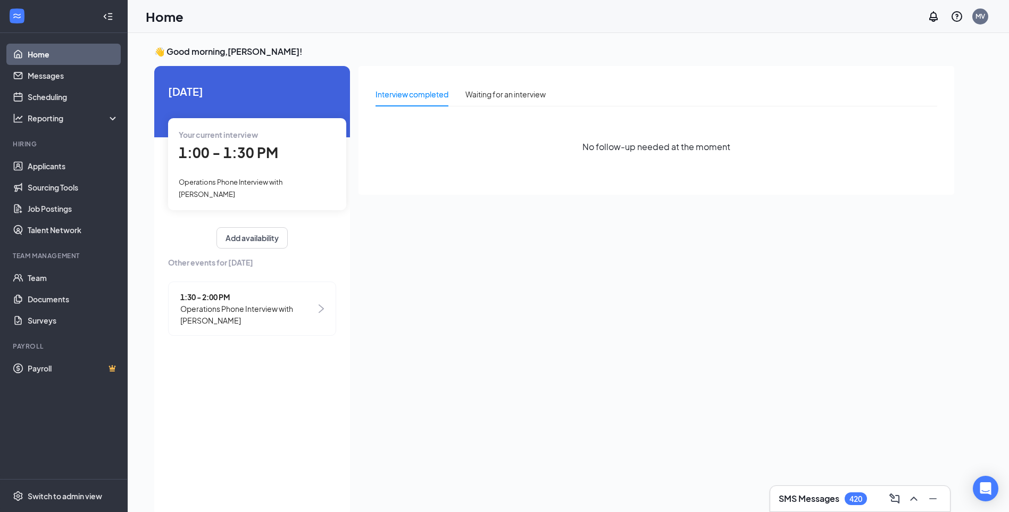
click at [204, 297] on span "1:30 - 2:00 PM" at bounding box center [248, 297] width 136 height 12
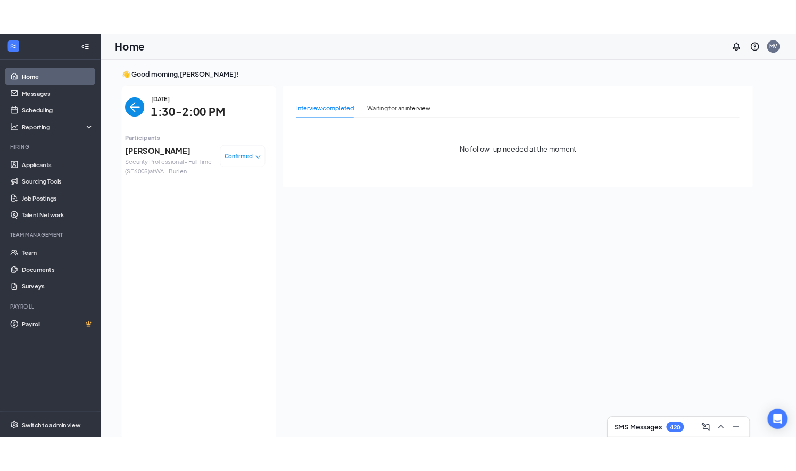
scroll to position [4, 0]
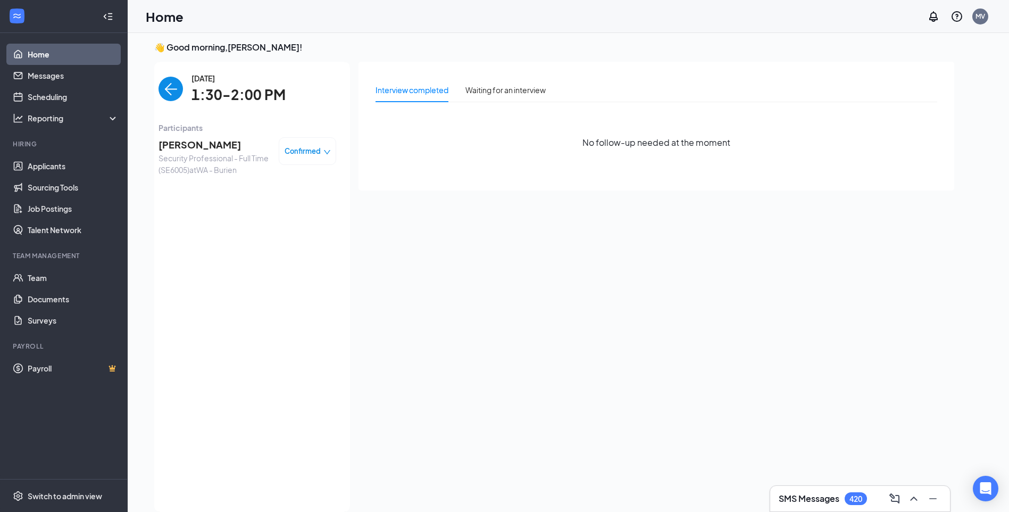
click at [199, 147] on span "[PERSON_NAME]" at bounding box center [214, 144] width 112 height 15
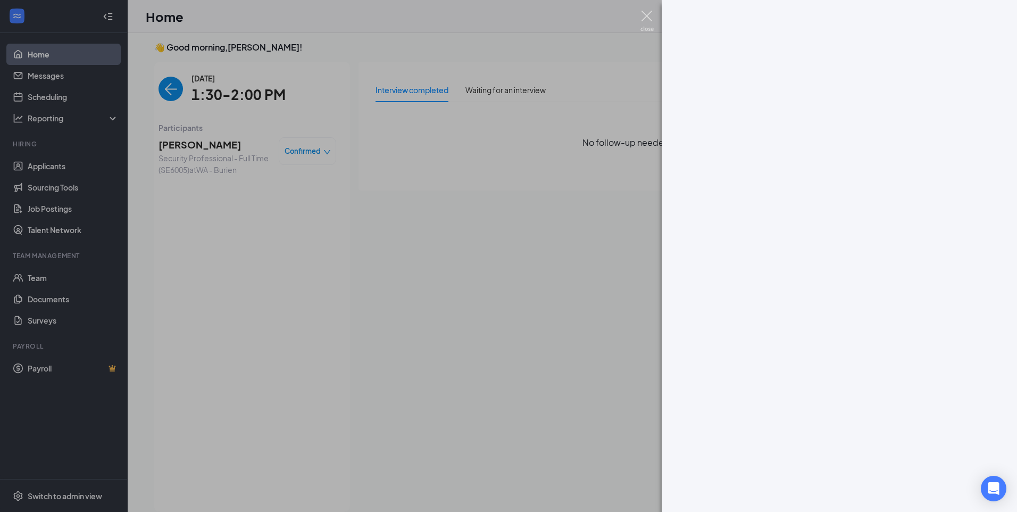
drag, startPoint x: 647, startPoint y: 16, endPoint x: 562, endPoint y: 47, distance: 90.5
click at [647, 16] on img at bounding box center [646, 21] width 13 height 21
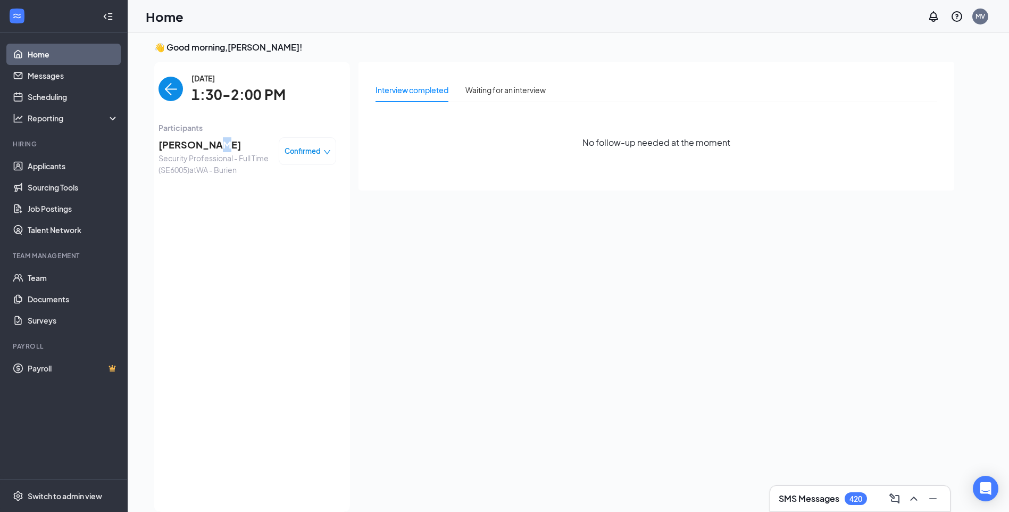
click at [220, 143] on span "Mohamed Abdulle" at bounding box center [214, 144] width 112 height 15
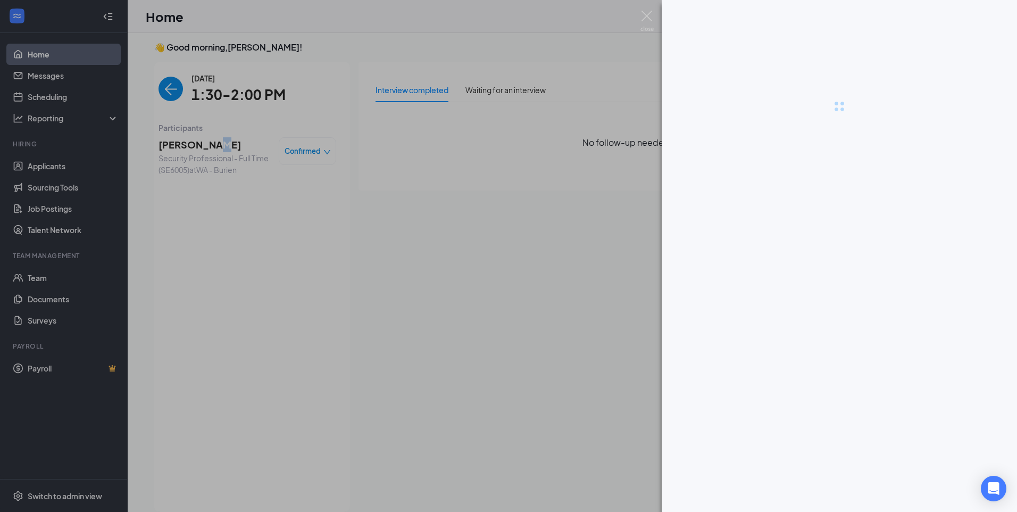
drag, startPoint x: 951, startPoint y: 269, endPoint x: 942, endPoint y: 272, distance: 9.8
click at [949, 268] on div at bounding box center [839, 256] width 355 height 512
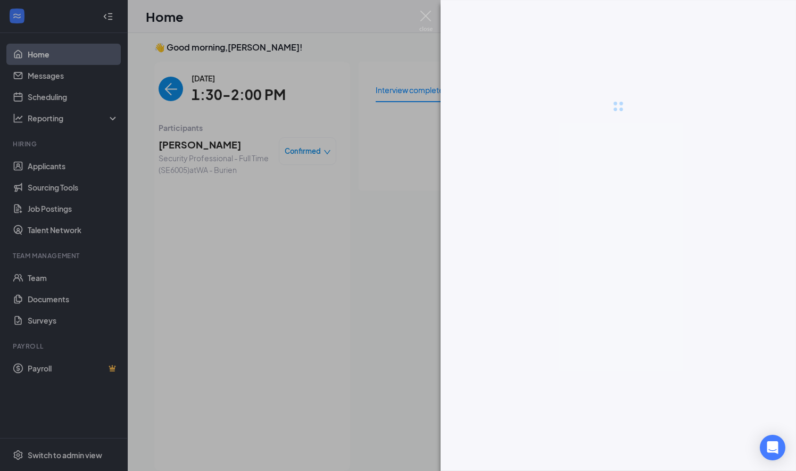
click at [433, 22] on div at bounding box center [398, 235] width 796 height 471
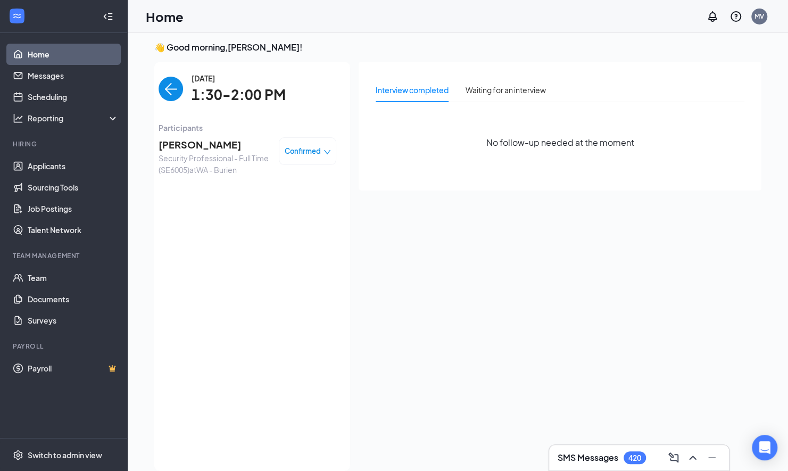
click at [199, 155] on span "Security Professional - Full Time (SE6005) at WA - Burien" at bounding box center [214, 163] width 112 height 23
click at [201, 145] on span "Mohamed Abdulle" at bounding box center [214, 144] width 112 height 15
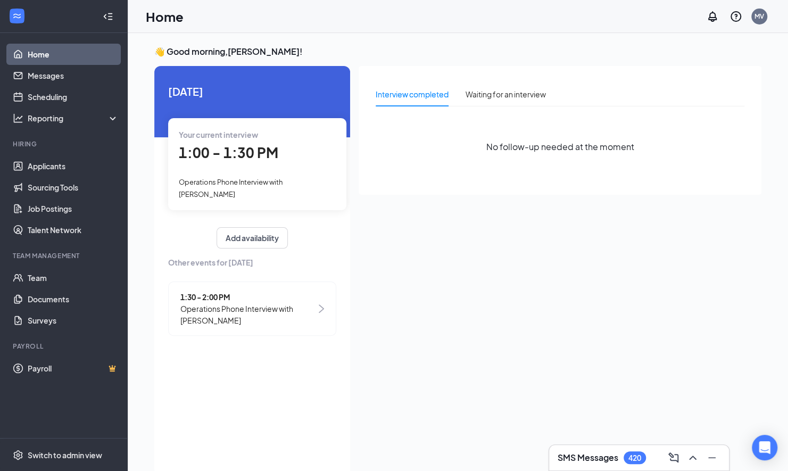
click at [219, 304] on span "Operations Phone Interview with [PERSON_NAME]" at bounding box center [248, 314] width 136 height 23
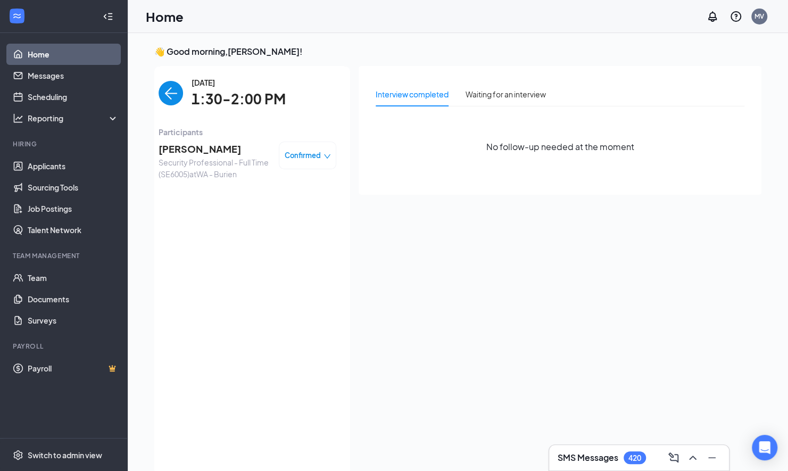
scroll to position [4, 0]
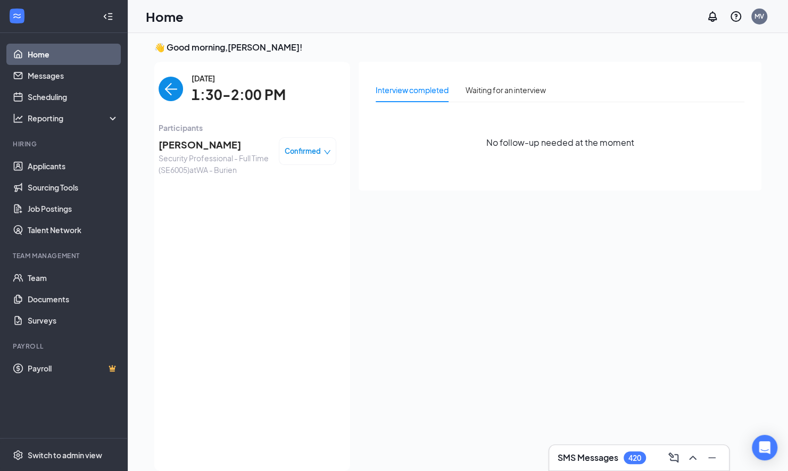
click at [226, 145] on span "Mohamed Abdulle" at bounding box center [214, 144] width 112 height 15
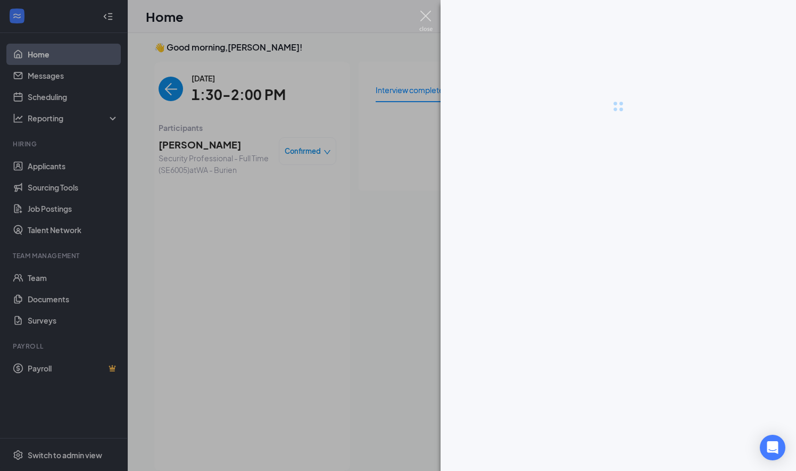
click at [422, 19] on img at bounding box center [425, 21] width 13 height 21
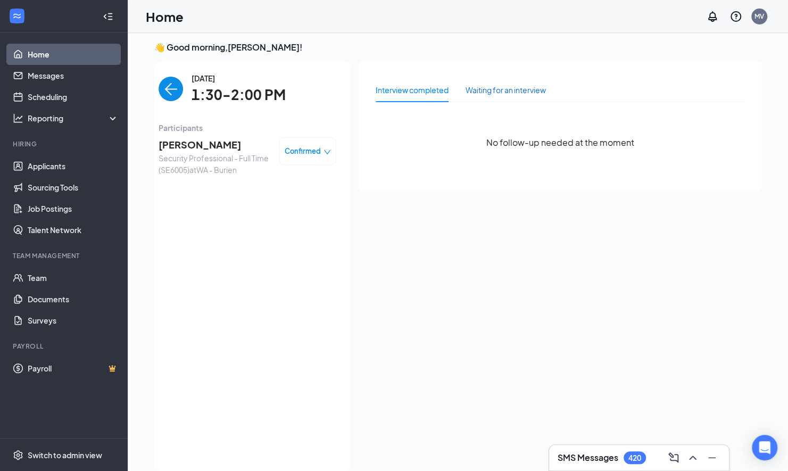
click at [490, 94] on div "Waiting for an interview" at bounding box center [505, 90] width 80 height 12
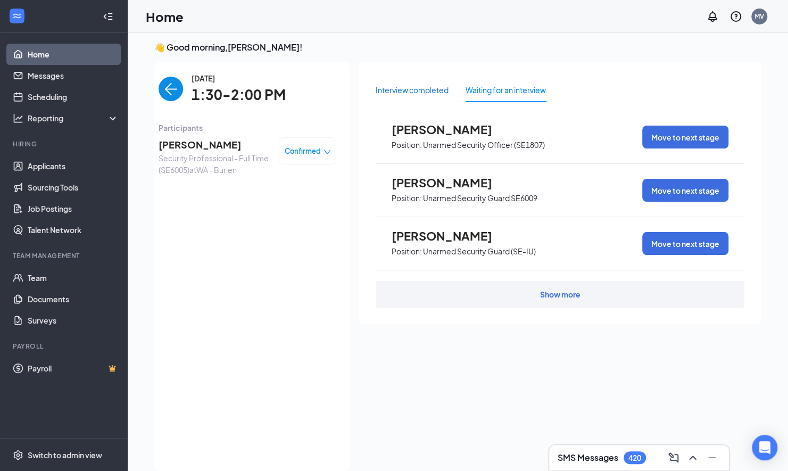
click at [420, 87] on div "Interview completed" at bounding box center [412, 90] width 73 height 12
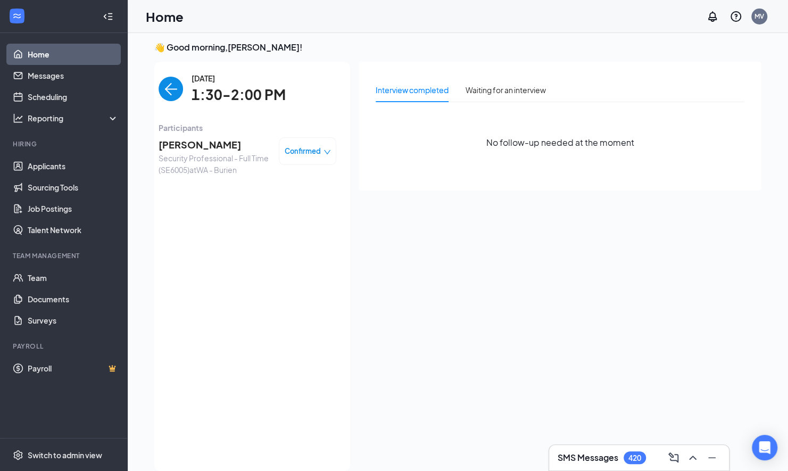
click at [178, 145] on span "Mohamed Abdulle" at bounding box center [214, 144] width 112 height 15
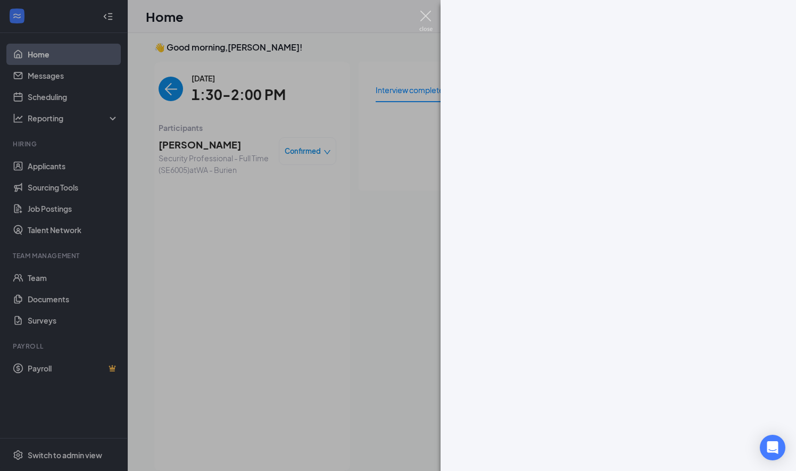
click at [421, 19] on img at bounding box center [425, 21] width 13 height 21
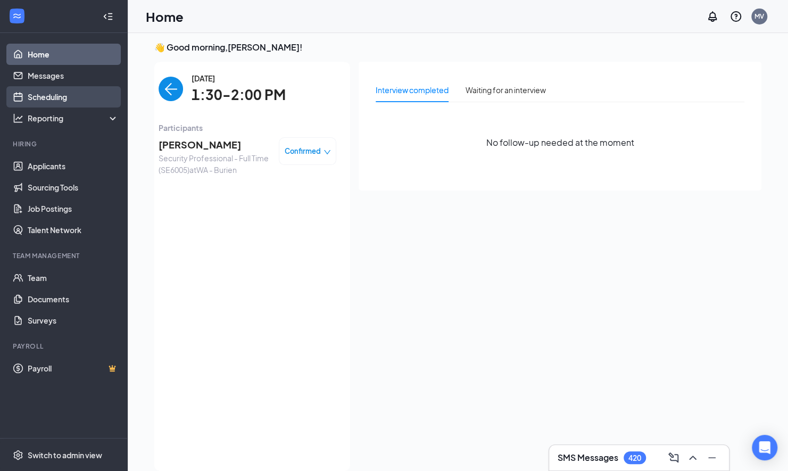
click at [72, 98] on link "Scheduling" at bounding box center [73, 96] width 91 height 21
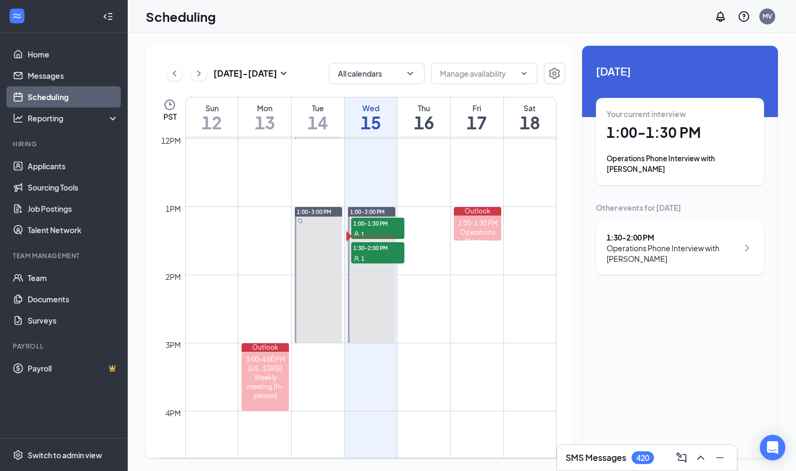
scroll to position [842, 0]
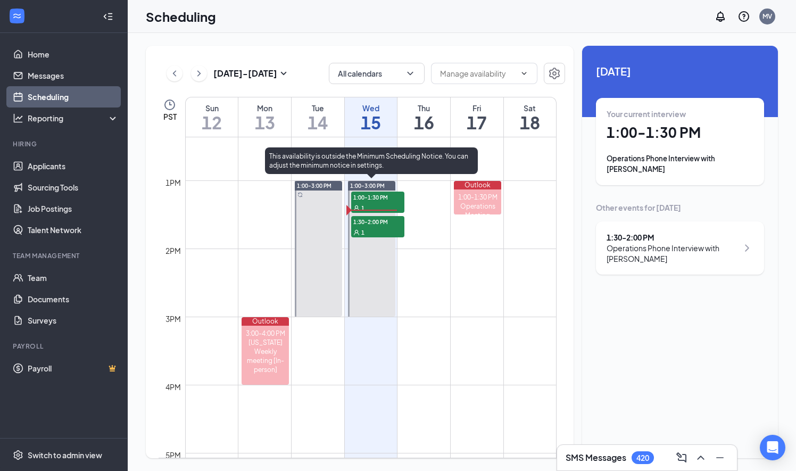
click at [366, 227] on div "1" at bounding box center [377, 232] width 53 height 11
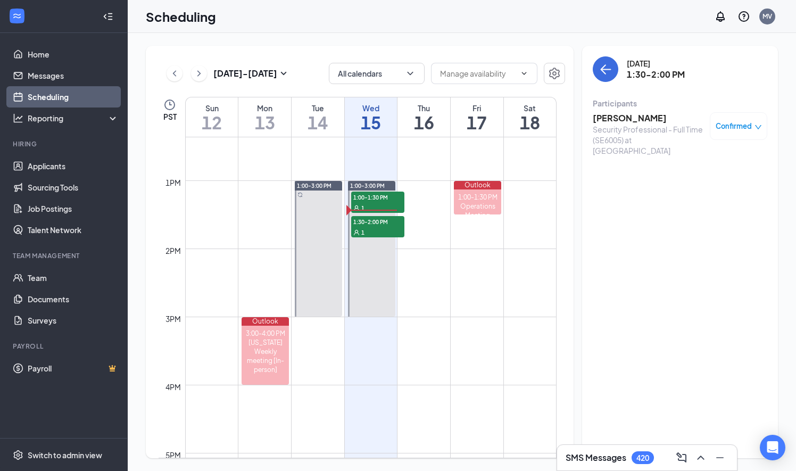
click at [632, 116] on h3 "Mohamed Abdulle" at bounding box center [649, 118] width 112 height 12
